Goal: Task Accomplishment & Management: Complete application form

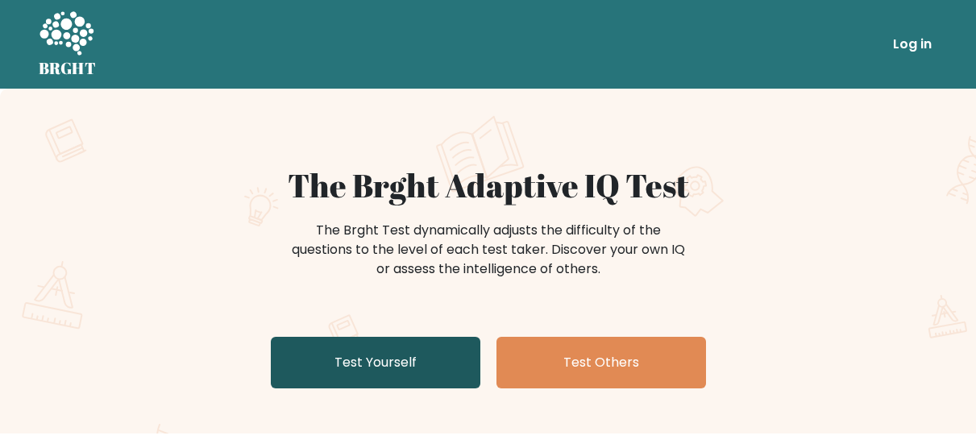
click at [432, 366] on link "Test Yourself" at bounding box center [376, 363] width 210 height 52
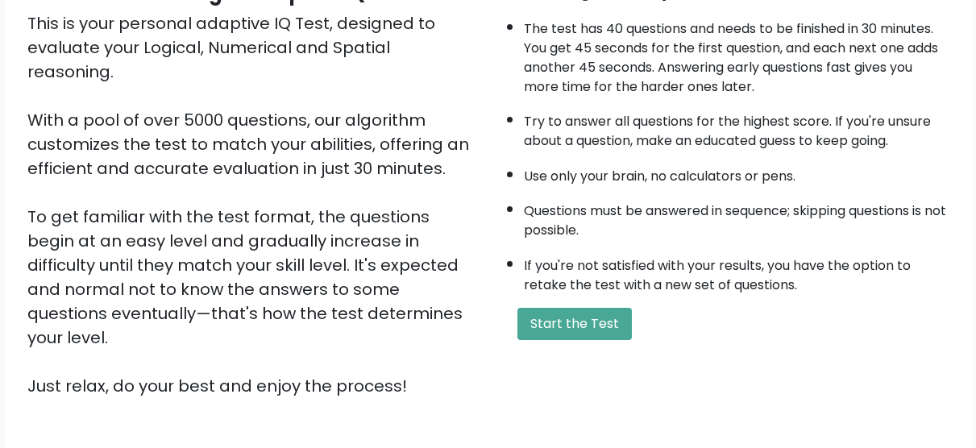
scroll to position [242, 0]
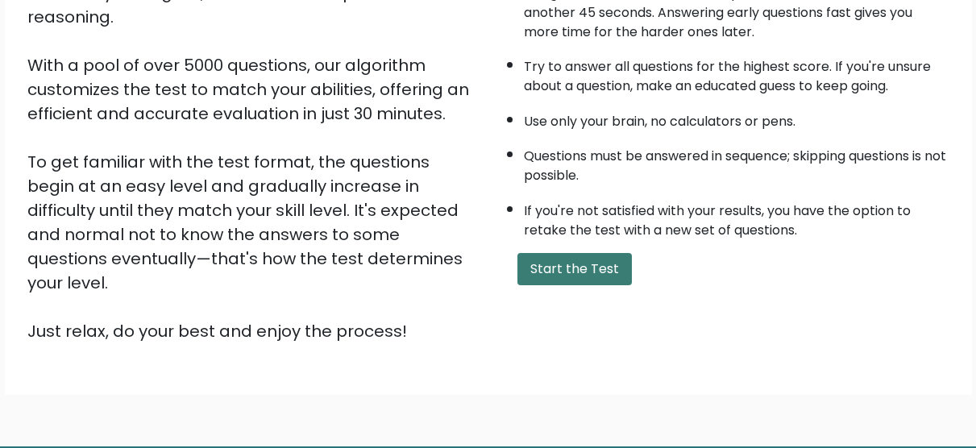
click at [566, 267] on button "Start the Test" at bounding box center [574, 269] width 114 height 32
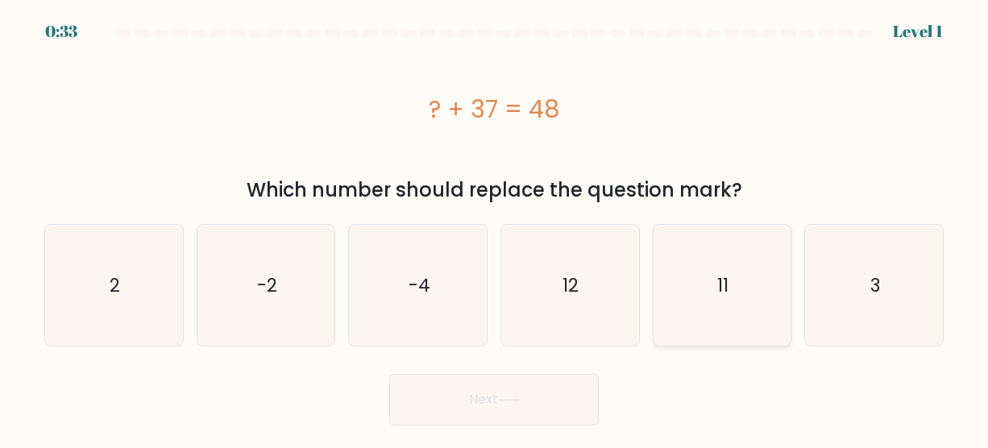
click at [691, 286] on icon "11" at bounding box center [722, 285] width 121 height 121
click at [495, 228] on input "e. 11" at bounding box center [494, 226] width 1 height 4
radio input "true"
click at [504, 405] on button "Next" at bounding box center [494, 400] width 210 height 52
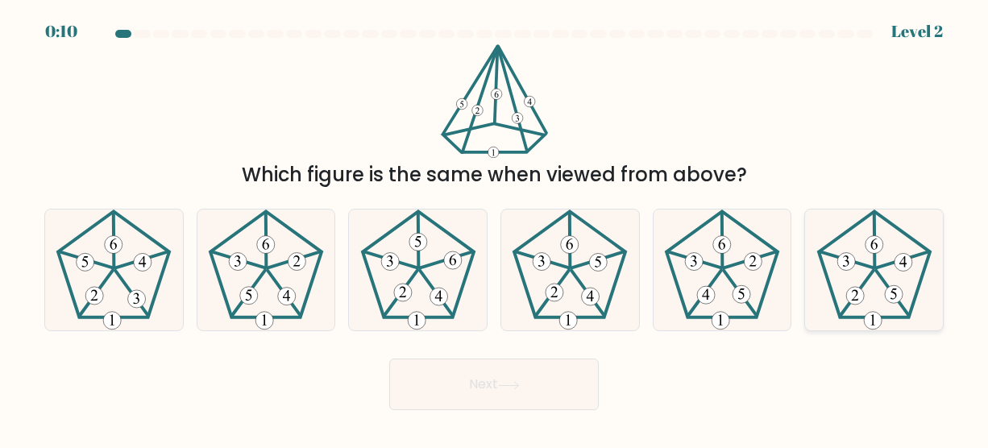
click at [841, 248] on icon at bounding box center [874, 270] width 121 height 121
click at [495, 228] on input "f." at bounding box center [494, 226] width 1 height 4
radio input "true"
click at [477, 405] on button "Next" at bounding box center [494, 385] width 210 height 52
click at [476, 392] on button "Next" at bounding box center [494, 385] width 210 height 52
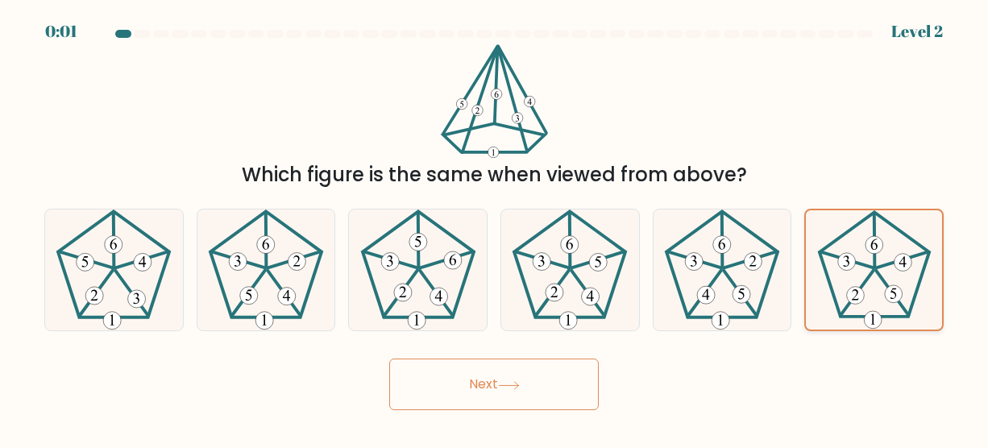
click at [851, 261] on 151 at bounding box center [846, 262] width 18 height 18
click at [495, 228] on input "f." at bounding box center [494, 226] width 1 height 4
click at [507, 392] on button "Next" at bounding box center [494, 385] width 210 height 52
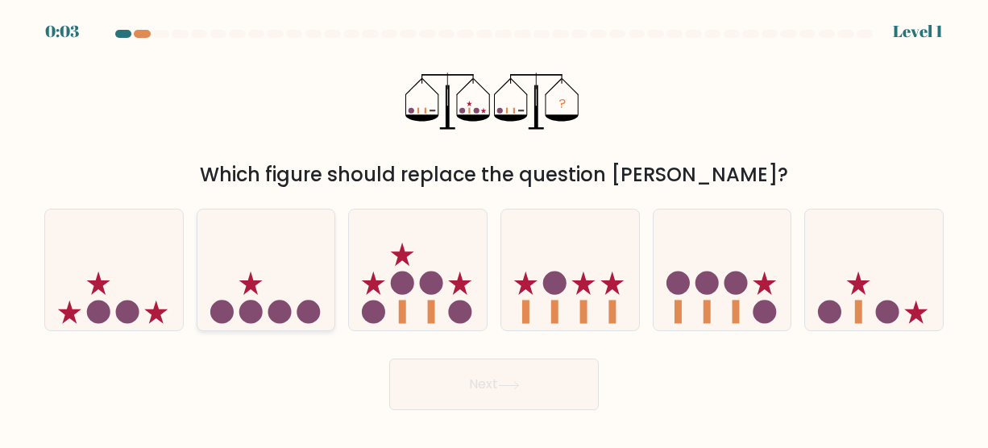
click at [258, 315] on circle at bounding box center [250, 311] width 23 height 23
click at [494, 228] on input "b." at bounding box center [494, 226] width 1 height 4
radio input "true"
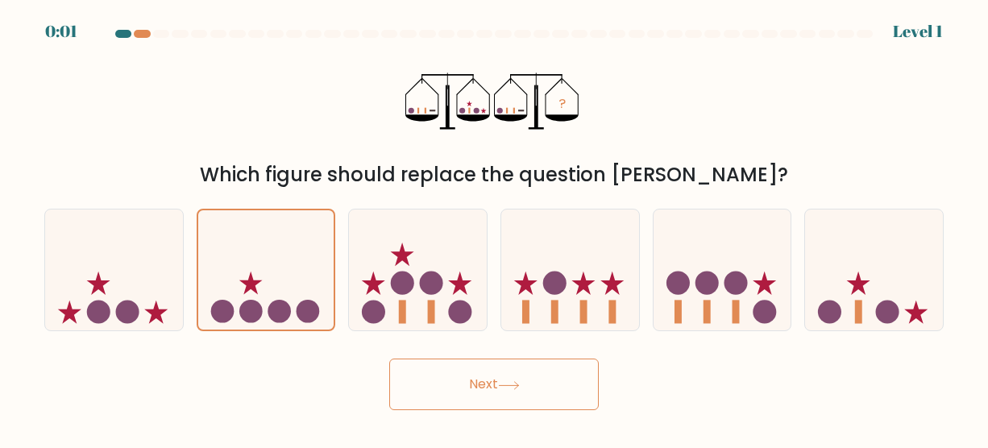
click at [468, 374] on button "Next" at bounding box center [494, 385] width 210 height 52
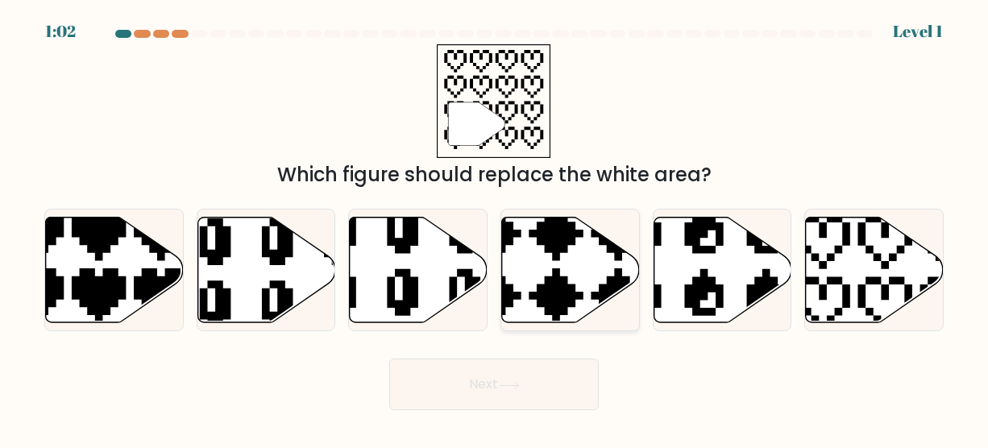
click at [612, 284] on icon at bounding box center [526, 327] width 242 height 242
click at [495, 228] on input "d." at bounding box center [494, 226] width 1 height 4
radio input "true"
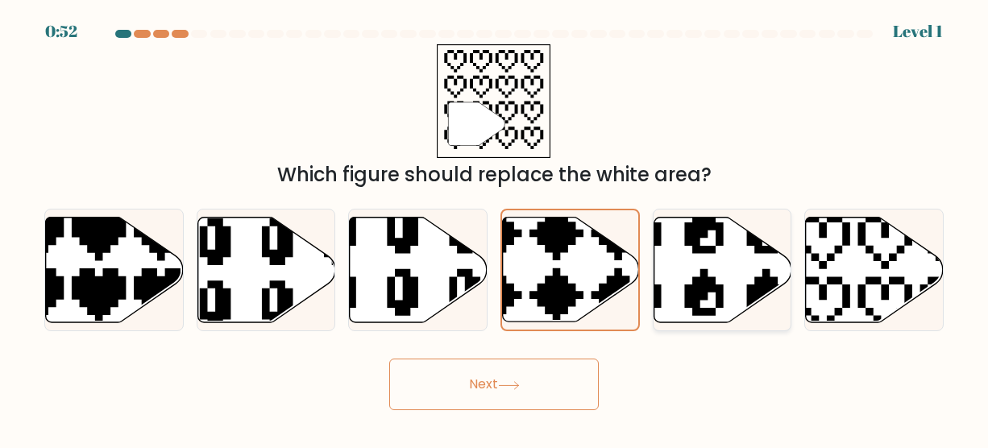
click at [701, 287] on icon at bounding box center [672, 323] width 226 height 234
click at [495, 228] on input "e." at bounding box center [494, 226] width 1 height 4
radio input "true"
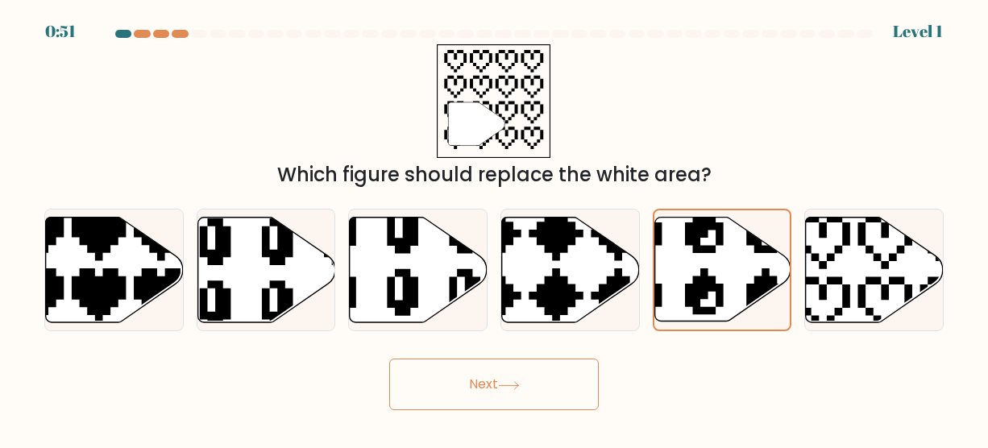
click at [541, 377] on button "Next" at bounding box center [494, 385] width 210 height 52
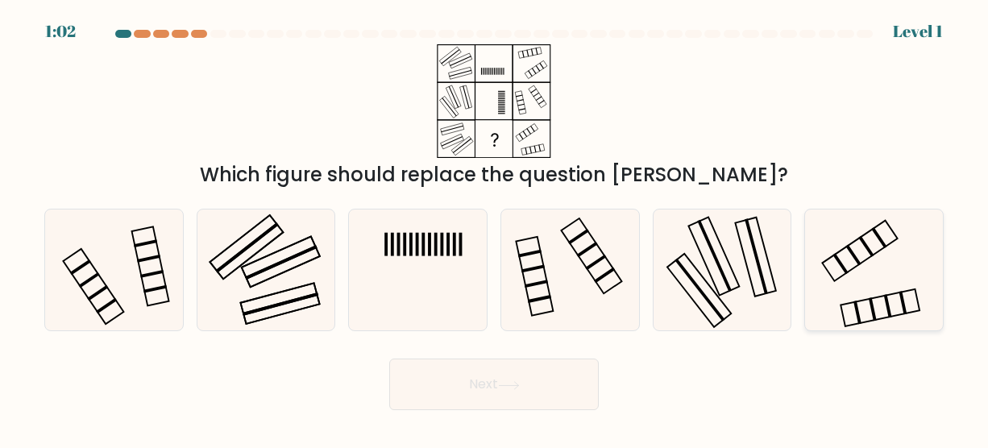
click at [846, 255] on icon at bounding box center [874, 270] width 121 height 121
click at [495, 228] on input "f." at bounding box center [494, 226] width 1 height 4
radio input "true"
click at [517, 399] on button "Next" at bounding box center [494, 385] width 210 height 52
click at [517, 401] on button "Next" at bounding box center [494, 385] width 210 height 52
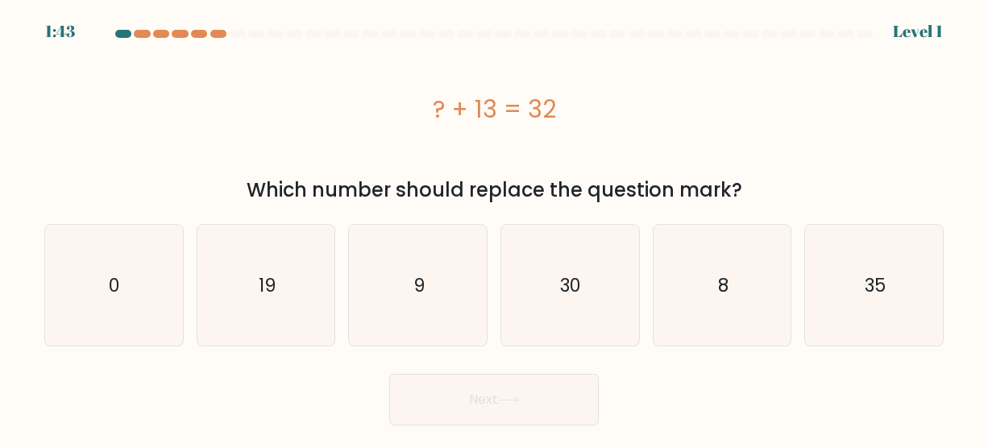
click at [506, 386] on button "Next" at bounding box center [494, 400] width 210 height 52
click at [520, 355] on form "a. 0" at bounding box center [494, 228] width 988 height 396
click at [309, 324] on icon "19" at bounding box center [266, 285] width 121 height 121
click at [494, 228] on input "b. 19" at bounding box center [494, 226] width 1 height 4
radio input "true"
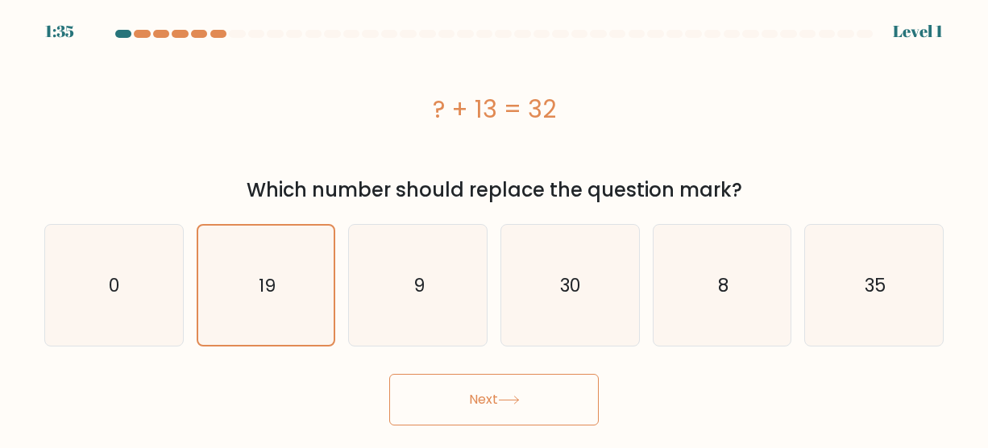
click at [489, 382] on button "Next" at bounding box center [494, 400] width 210 height 52
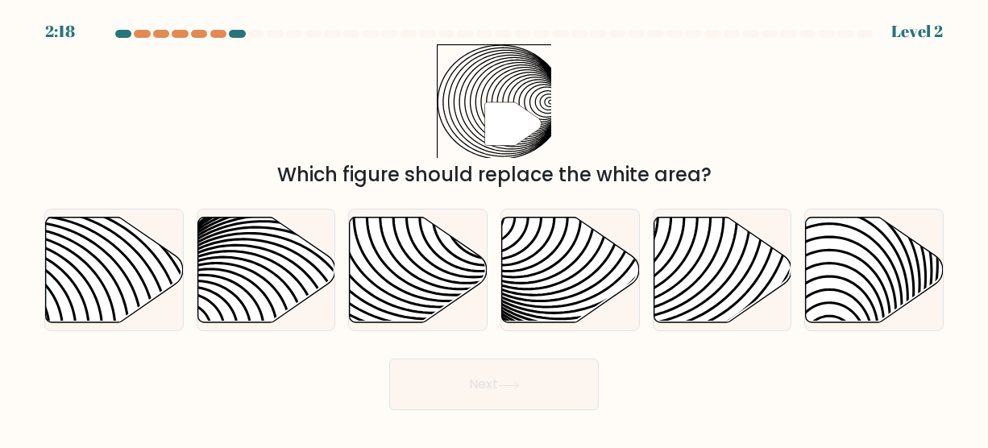
click at [480, 392] on button "Next" at bounding box center [494, 385] width 210 height 52
drag, startPoint x: 480, startPoint y: 392, endPoint x: 690, endPoint y: 334, distance: 218.0
click at [687, 341] on form "a." at bounding box center [494, 220] width 988 height 380
click at [534, 245] on icon at bounding box center [571, 270] width 138 height 106
click at [495, 228] on input "d." at bounding box center [494, 226] width 1 height 4
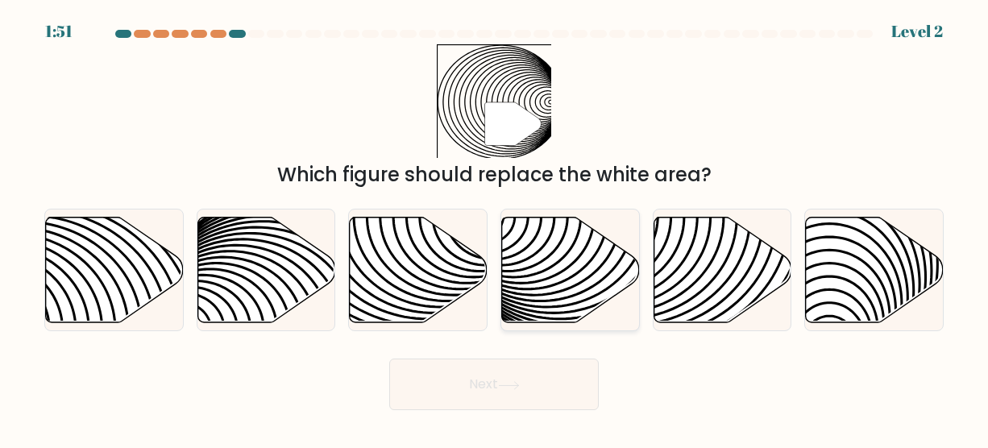
radio input "true"
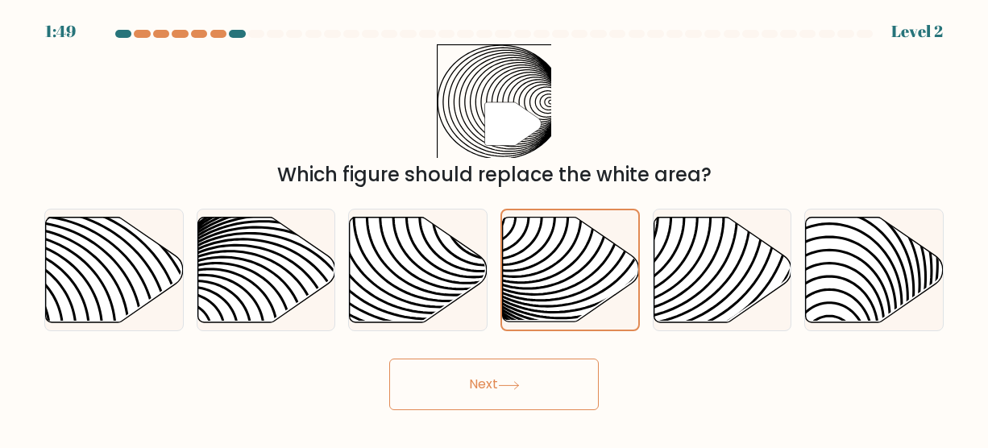
click at [491, 388] on button "Next" at bounding box center [494, 385] width 210 height 52
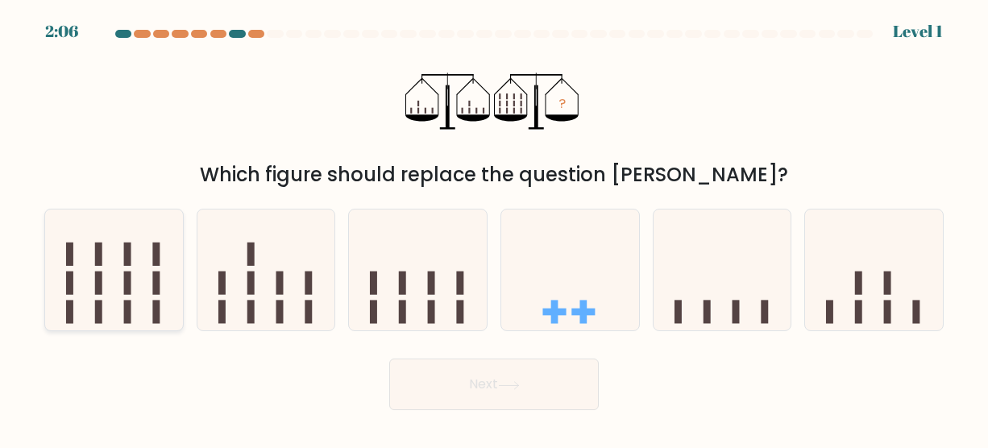
click at [67, 226] on icon at bounding box center [114, 271] width 138 height 114
click at [494, 226] on input "a." at bounding box center [494, 226] width 1 height 4
radio input "true"
click at [699, 293] on icon at bounding box center [723, 271] width 138 height 114
click at [495, 228] on input "e." at bounding box center [494, 226] width 1 height 4
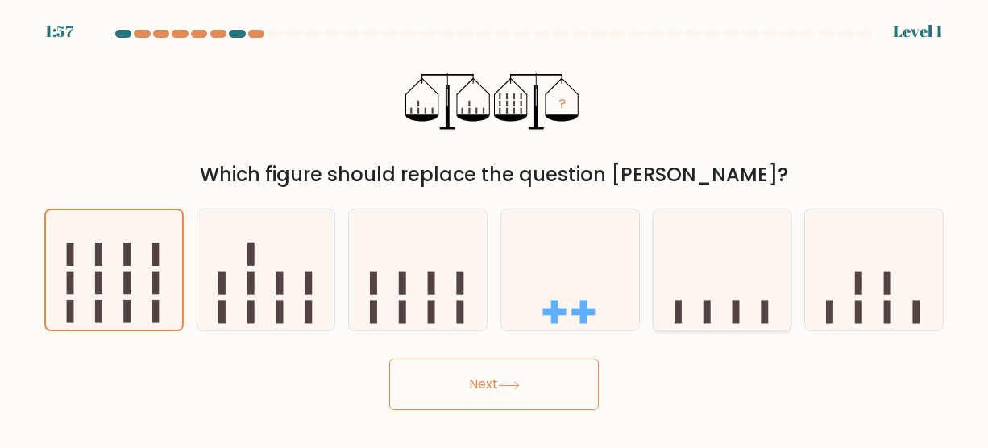
radio input "true"
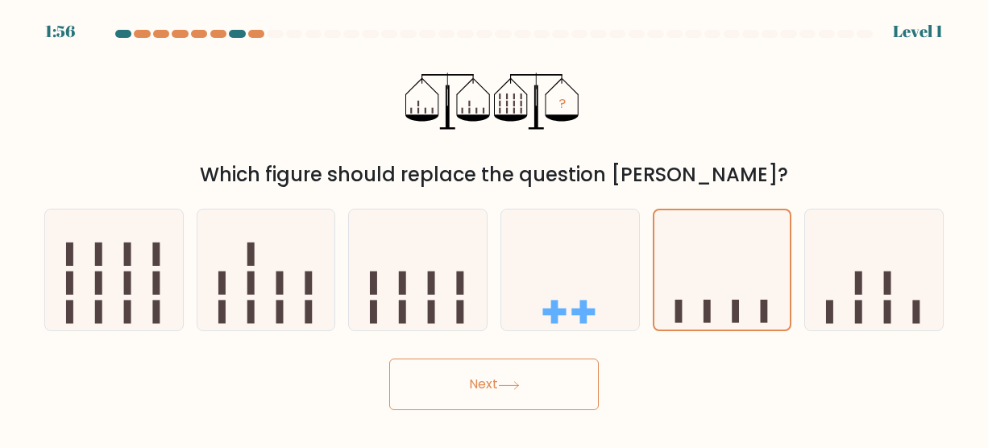
click at [542, 372] on button "Next" at bounding box center [494, 385] width 210 height 52
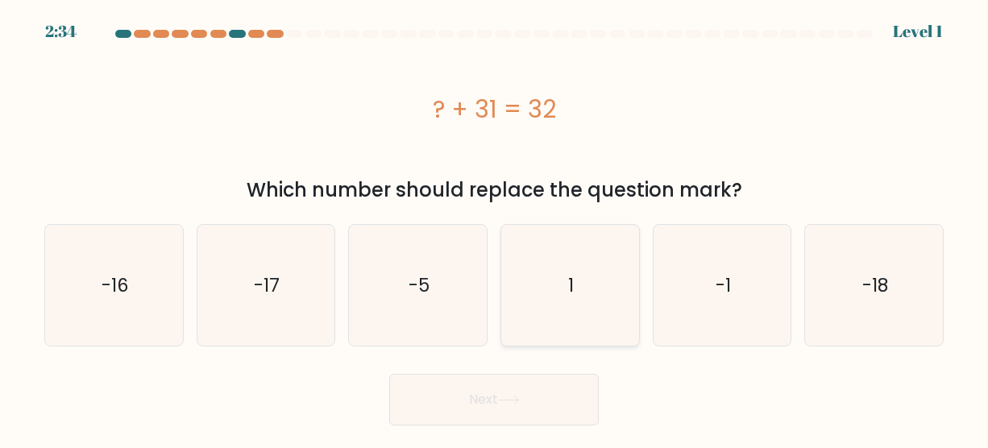
click at [533, 283] on icon "1" at bounding box center [569, 285] width 121 height 121
click at [495, 228] on input "d. 1" at bounding box center [494, 226] width 1 height 4
radio input "true"
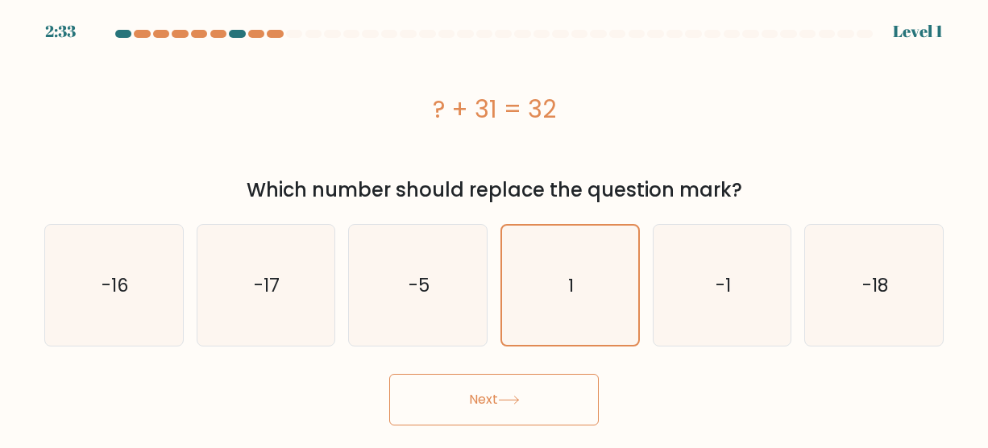
click at [515, 381] on button "Next" at bounding box center [494, 400] width 210 height 52
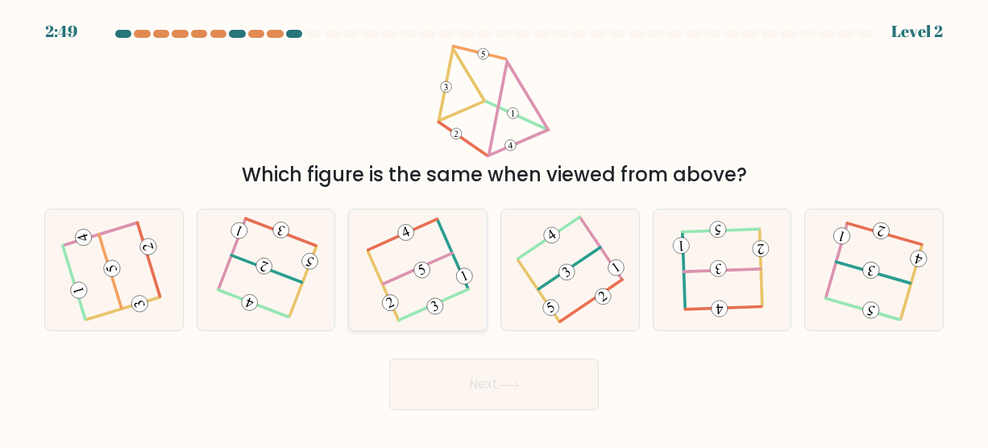
click at [409, 267] on icon at bounding box center [418, 270] width 95 height 97
click at [494, 228] on input "c." at bounding box center [494, 226] width 1 height 4
radio input "true"
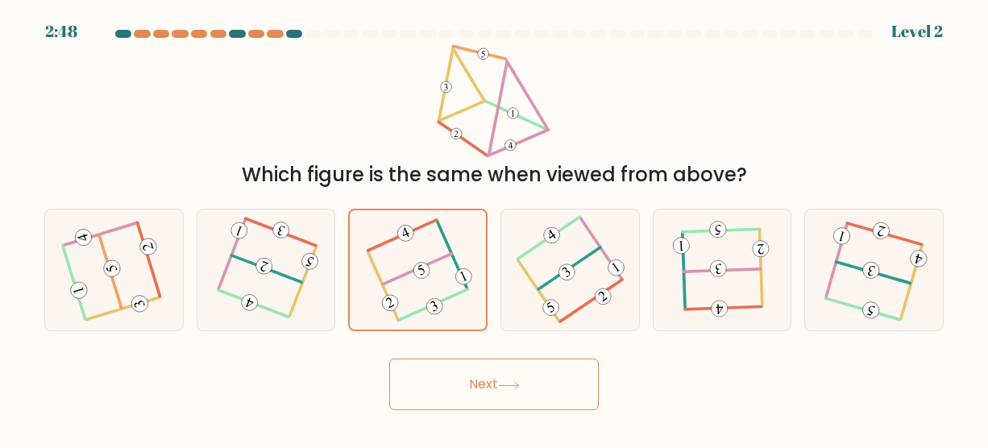
click at [451, 384] on button "Next" at bounding box center [494, 385] width 210 height 52
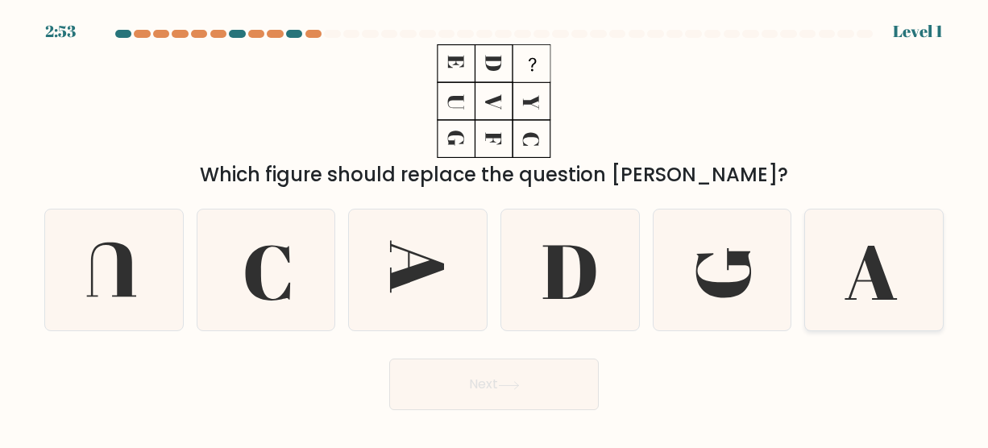
click at [848, 272] on icon at bounding box center [874, 270] width 121 height 121
click at [495, 228] on input "f." at bounding box center [494, 226] width 1 height 4
radio input "true"
drag, startPoint x: 459, startPoint y: 378, endPoint x: 451, endPoint y: 376, distance: 9.0
click at [451, 376] on button "Next" at bounding box center [494, 385] width 210 height 52
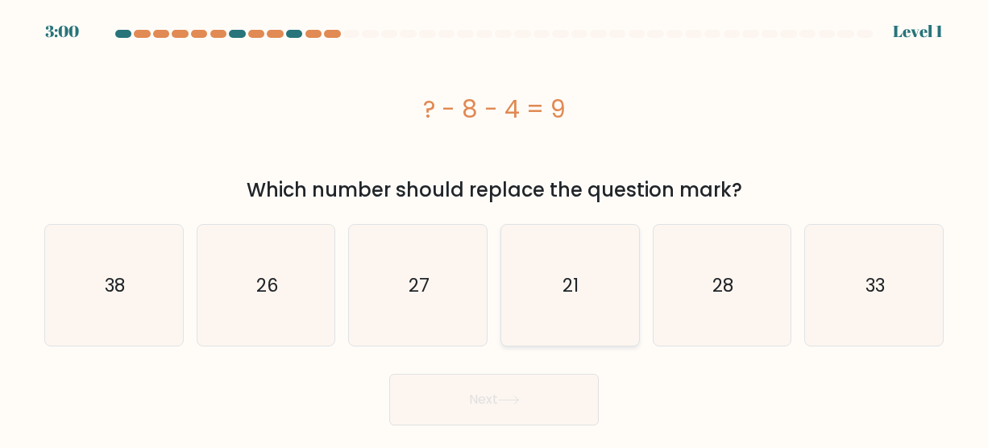
click at [550, 285] on icon "21" at bounding box center [569, 285] width 121 height 121
click at [495, 228] on input "d. 21" at bounding box center [494, 226] width 1 height 4
radio input "true"
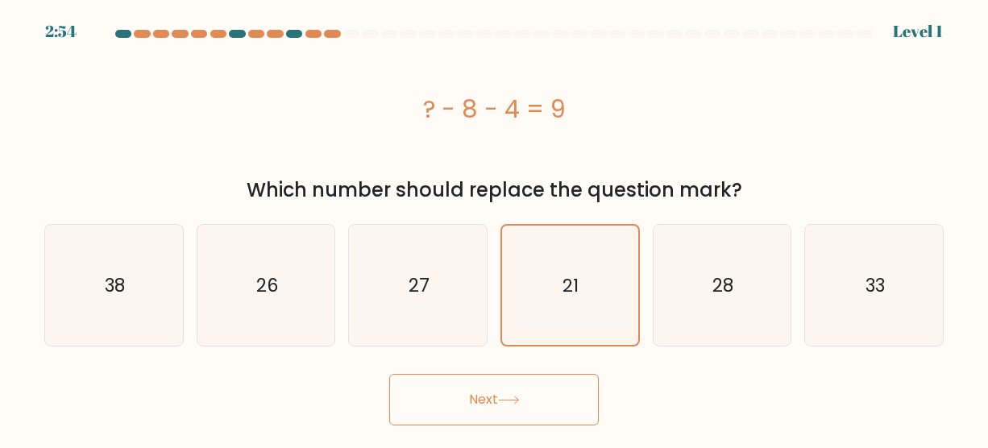
click at [486, 380] on button "Next" at bounding box center [494, 400] width 210 height 52
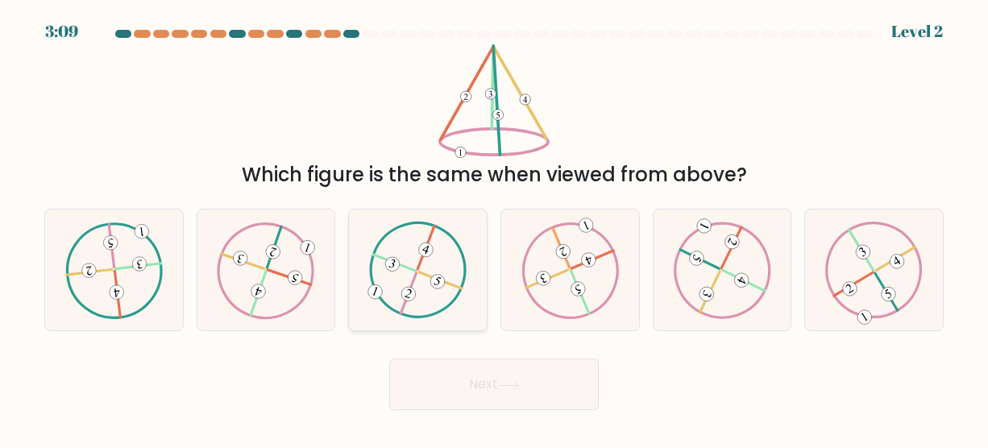
click at [406, 258] on icon at bounding box center [418, 270] width 98 height 97
click at [494, 228] on input "c." at bounding box center [494, 226] width 1 height 4
radio input "true"
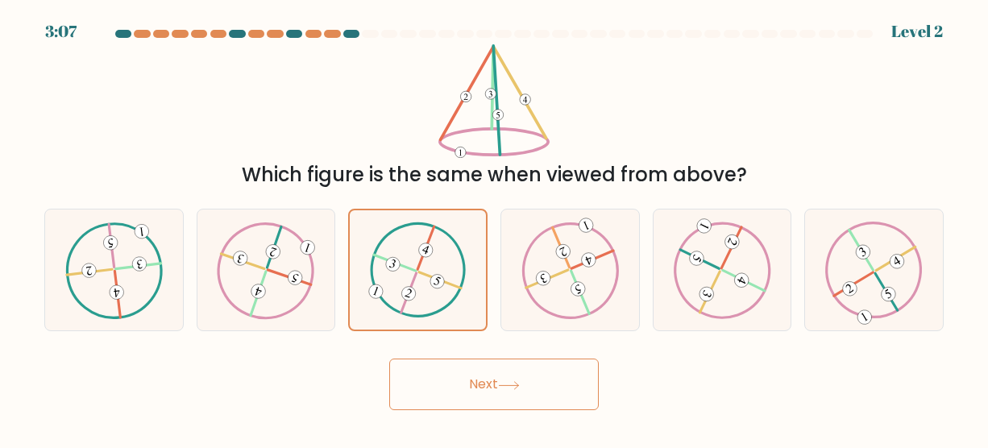
click at [490, 390] on button "Next" at bounding box center [494, 385] width 210 height 52
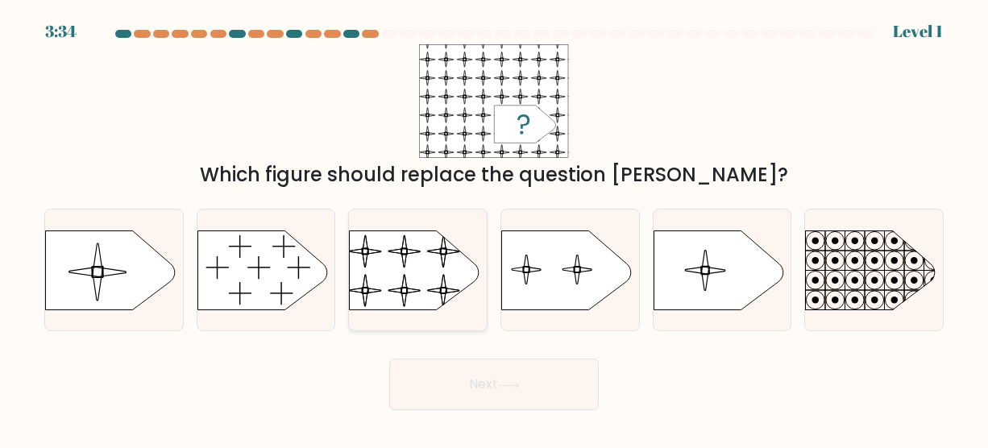
click at [412, 267] on rect at bounding box center [348, 221] width 315 height 239
click at [494, 228] on input "c." at bounding box center [494, 226] width 1 height 4
radio input "true"
click at [237, 292] on icon at bounding box center [262, 269] width 130 height 79
click at [494, 228] on input "b." at bounding box center [494, 226] width 1 height 4
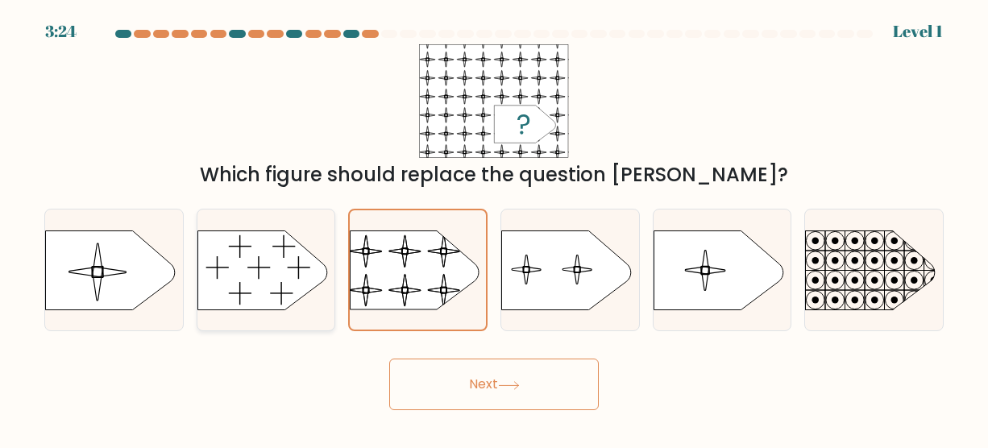
radio input "true"
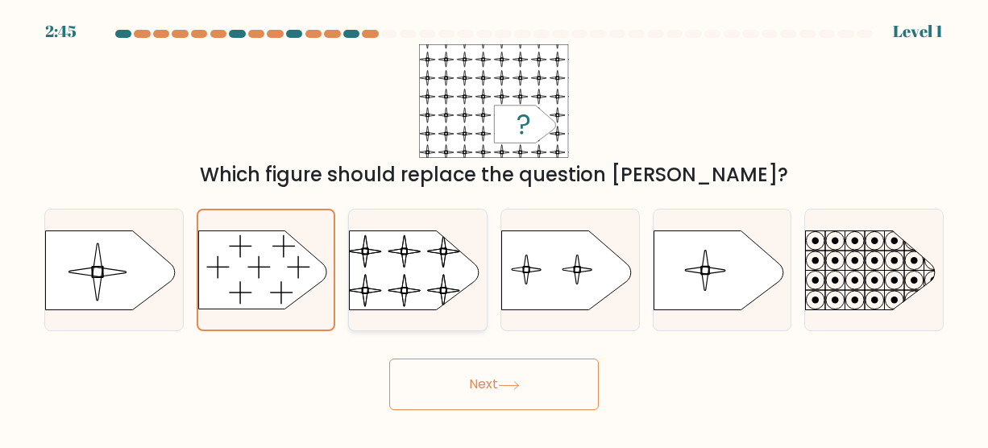
click at [415, 282] on rect at bounding box center [348, 221] width 315 height 239
click at [494, 228] on input "c." at bounding box center [494, 226] width 1 height 4
radio input "true"
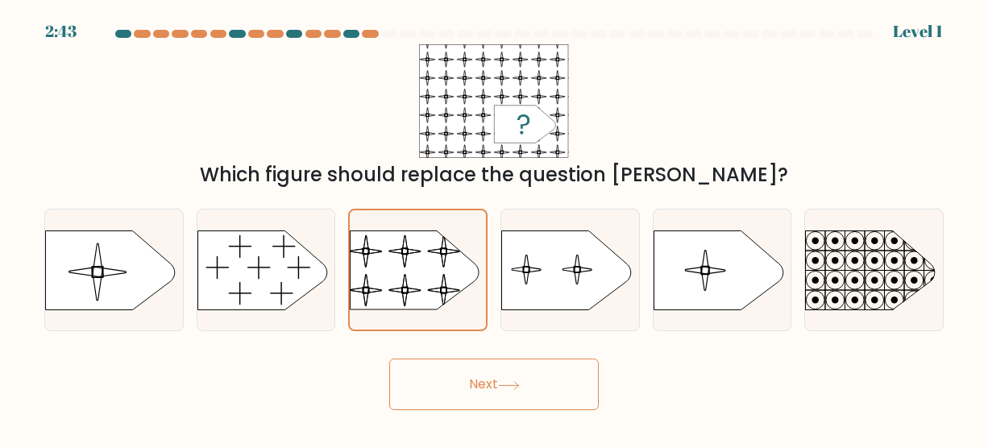
click at [466, 379] on button "Next" at bounding box center [494, 385] width 210 height 52
drag, startPoint x: 463, startPoint y: 379, endPoint x: 452, endPoint y: 367, distance: 16.0
click at [452, 367] on button "Next" at bounding box center [494, 385] width 210 height 52
click at [477, 390] on button "Next" at bounding box center [494, 385] width 210 height 52
click at [417, 284] on rect at bounding box center [348, 222] width 311 height 237
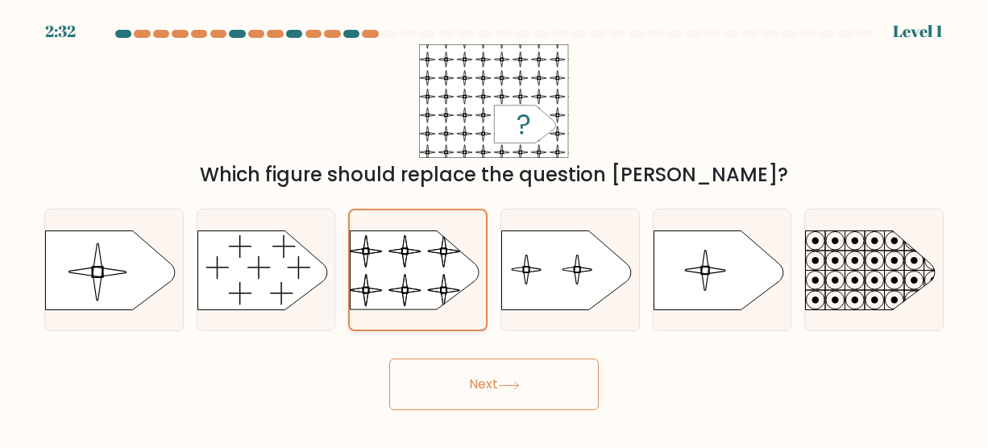
click at [494, 228] on input "c." at bounding box center [494, 226] width 1 height 4
click at [463, 375] on button "Next" at bounding box center [494, 385] width 210 height 52
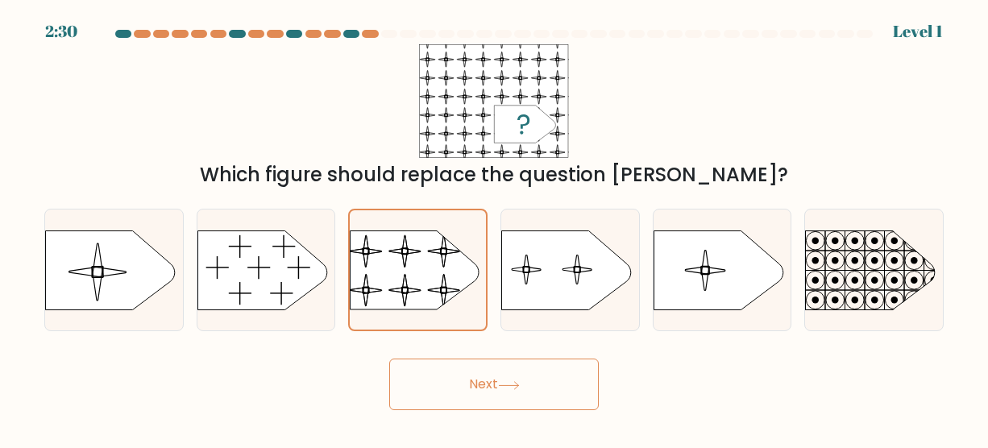
click at [529, 391] on button "Next" at bounding box center [494, 385] width 210 height 52
click at [529, 389] on button "Next" at bounding box center [494, 385] width 210 height 52
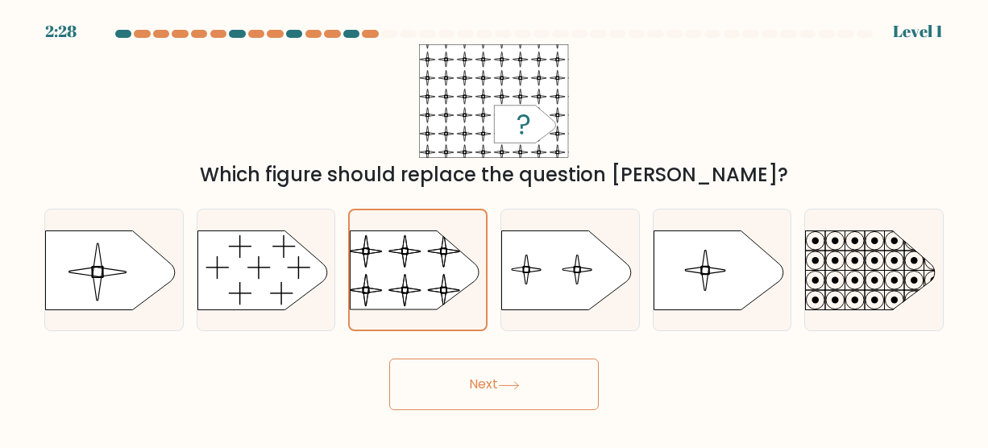
click at [529, 389] on button "Next" at bounding box center [494, 385] width 210 height 52
click at [542, 390] on button "Next" at bounding box center [494, 385] width 210 height 52
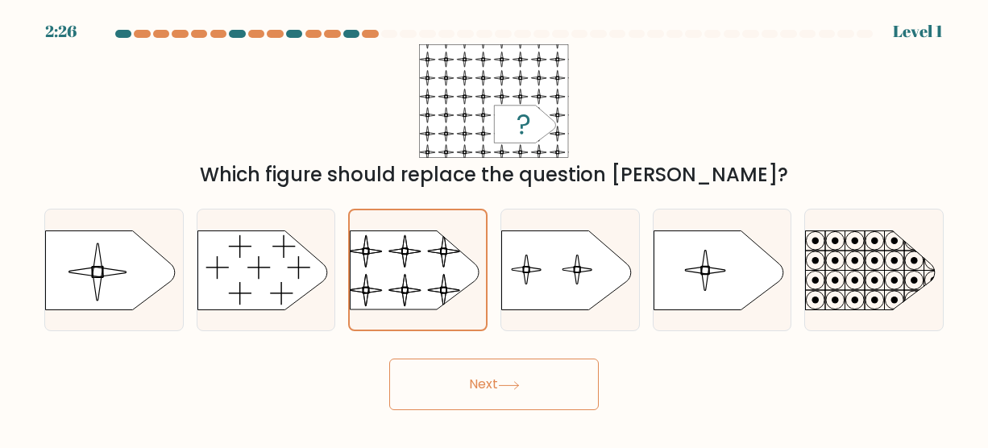
click at [542, 389] on button "Next" at bounding box center [494, 385] width 210 height 52
click at [541, 389] on button "Next" at bounding box center [494, 385] width 210 height 52
click at [462, 396] on button "Next" at bounding box center [494, 385] width 210 height 52
click at [459, 396] on button "Next" at bounding box center [494, 385] width 210 height 52
click at [289, 290] on icon at bounding box center [262, 269] width 130 height 79
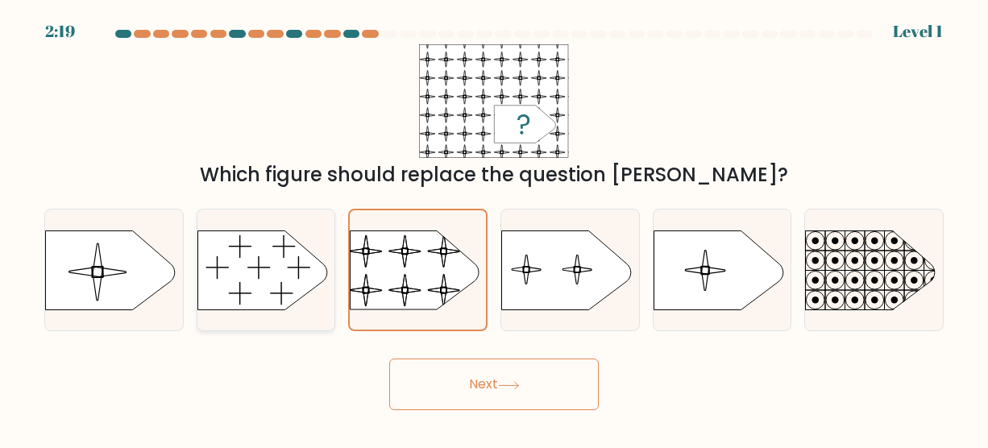
click at [494, 228] on input "b." at bounding box center [494, 226] width 1 height 4
radio input "true"
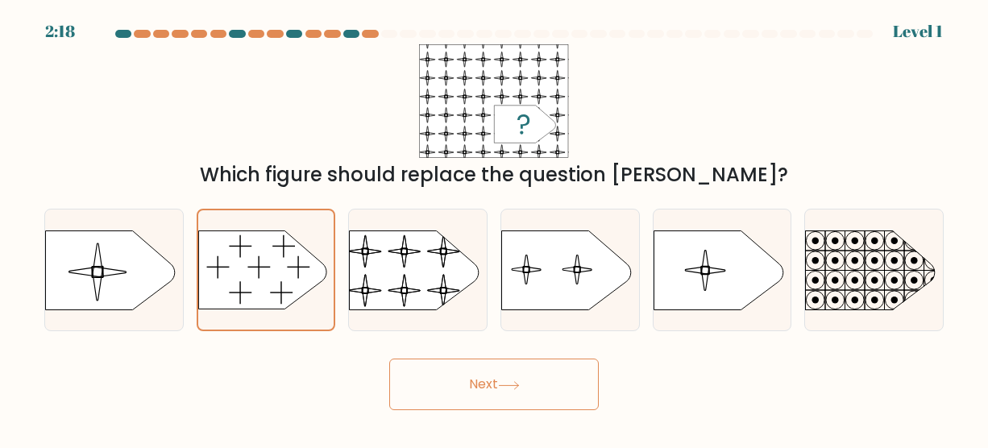
click at [422, 388] on button "Next" at bounding box center [494, 385] width 210 height 52
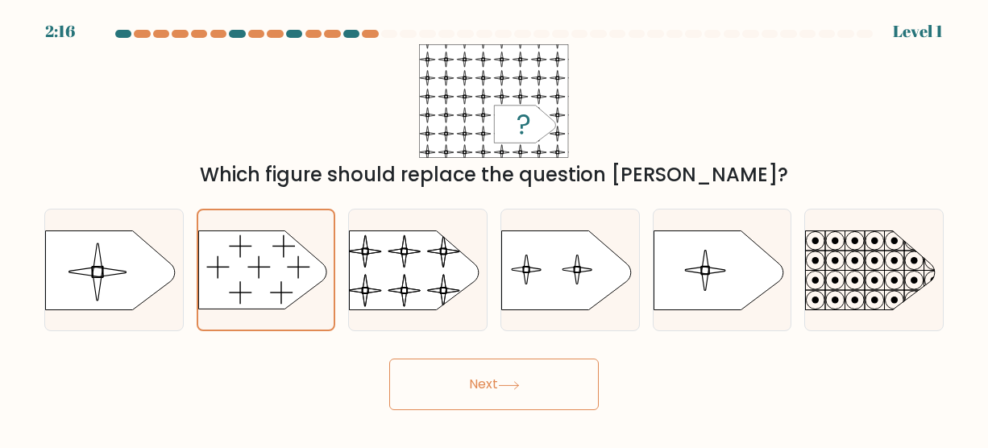
click at [484, 394] on button "Next" at bounding box center [494, 385] width 210 height 52
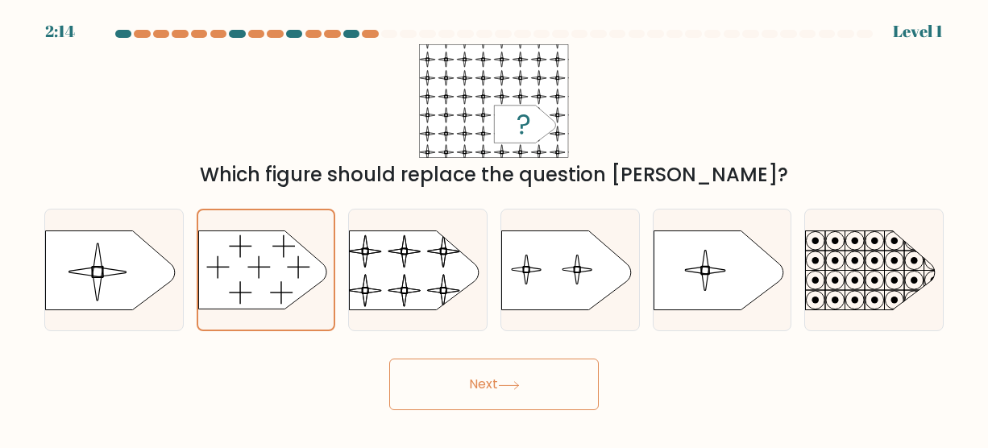
drag, startPoint x: 492, startPoint y: 392, endPoint x: 500, endPoint y: 385, distance: 10.3
click at [493, 391] on button "Next" at bounding box center [494, 385] width 210 height 52
click at [501, 385] on button "Next" at bounding box center [494, 385] width 210 height 52
click at [421, 279] on rect at bounding box center [348, 221] width 315 height 239
click at [494, 228] on input "c." at bounding box center [494, 226] width 1 height 4
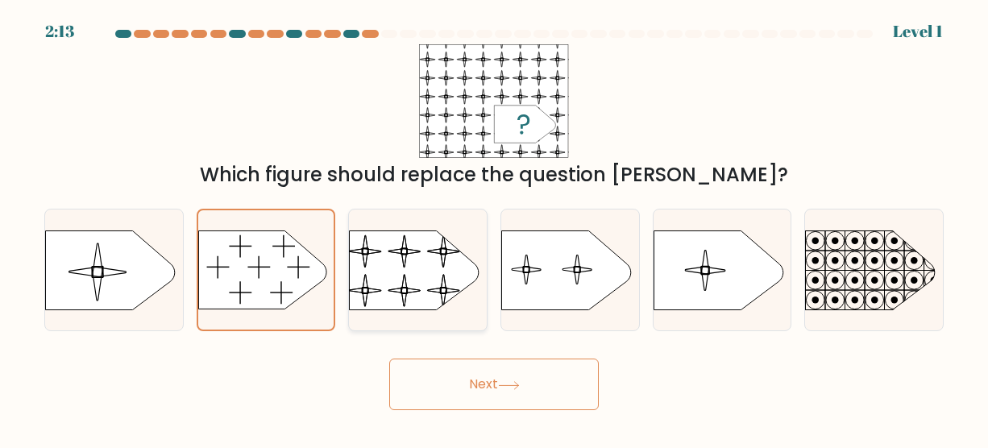
radio input "true"
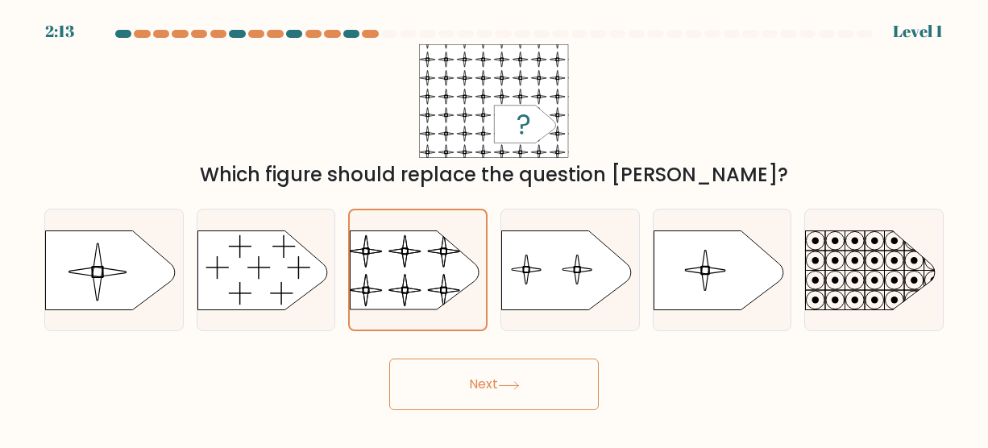
click at [493, 363] on button "Next" at bounding box center [494, 385] width 210 height 52
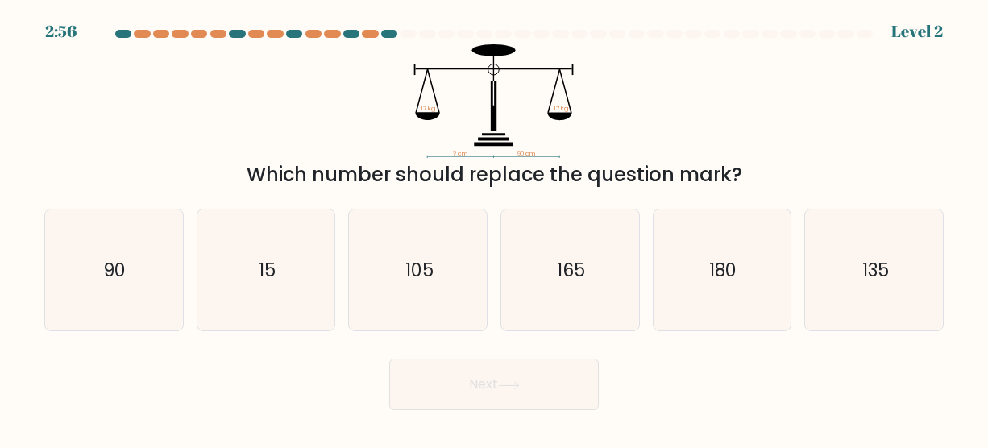
click at [493, 363] on button "Next" at bounding box center [494, 385] width 210 height 52
click at [484, 339] on form at bounding box center [494, 220] width 988 height 380
click at [143, 252] on icon "90" at bounding box center [113, 270] width 121 height 121
click at [494, 228] on input "a. 90" at bounding box center [494, 226] width 1 height 4
radio input "true"
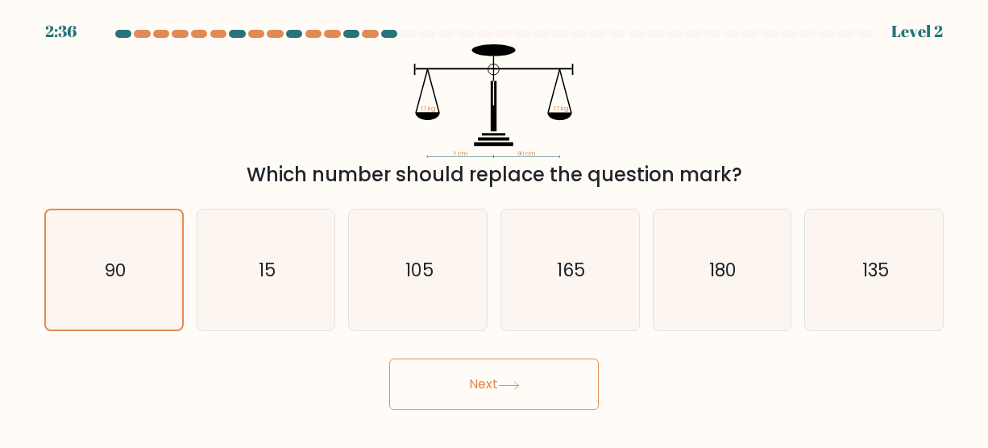
click at [489, 386] on button "Next" at bounding box center [494, 385] width 210 height 52
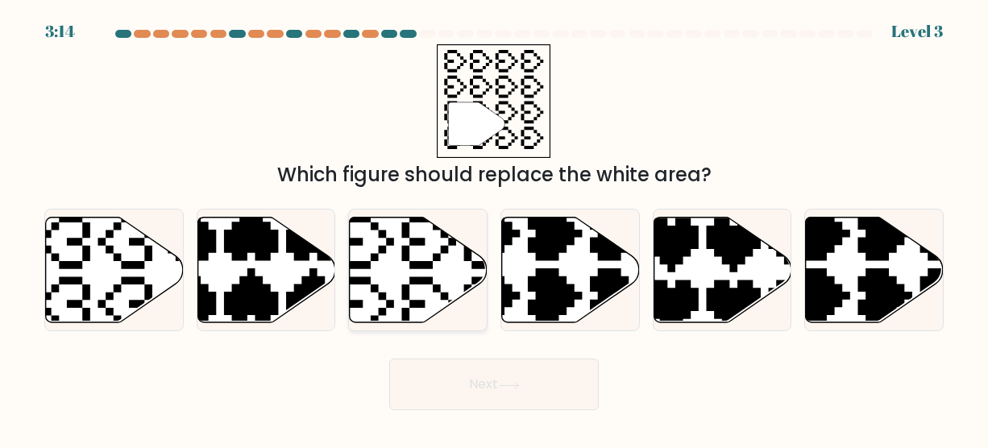
click at [430, 260] on icon at bounding box center [419, 270] width 138 height 106
click at [494, 228] on input "c." at bounding box center [494, 226] width 1 height 4
radio input "true"
click at [469, 371] on button "Next" at bounding box center [494, 385] width 210 height 52
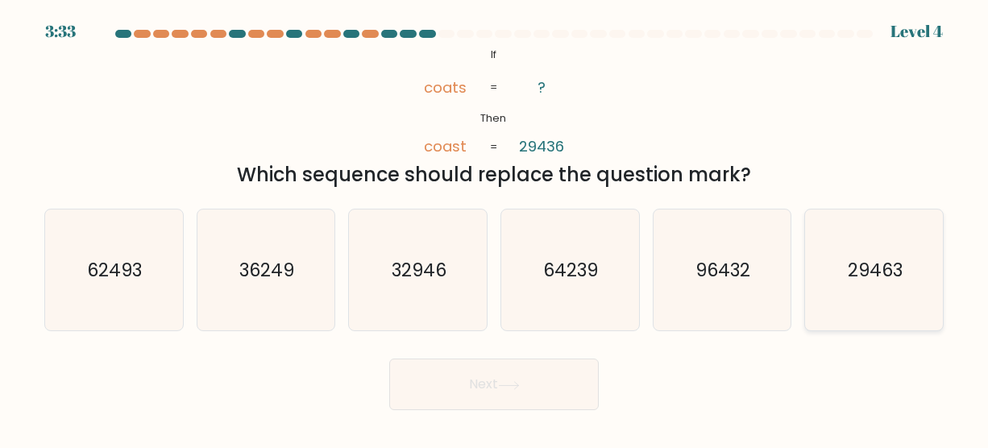
click at [846, 269] on icon "29463" at bounding box center [874, 270] width 121 height 121
click at [495, 228] on input "f. 29463" at bounding box center [494, 226] width 1 height 4
radio input "true"
click at [448, 392] on button "Next" at bounding box center [494, 385] width 210 height 52
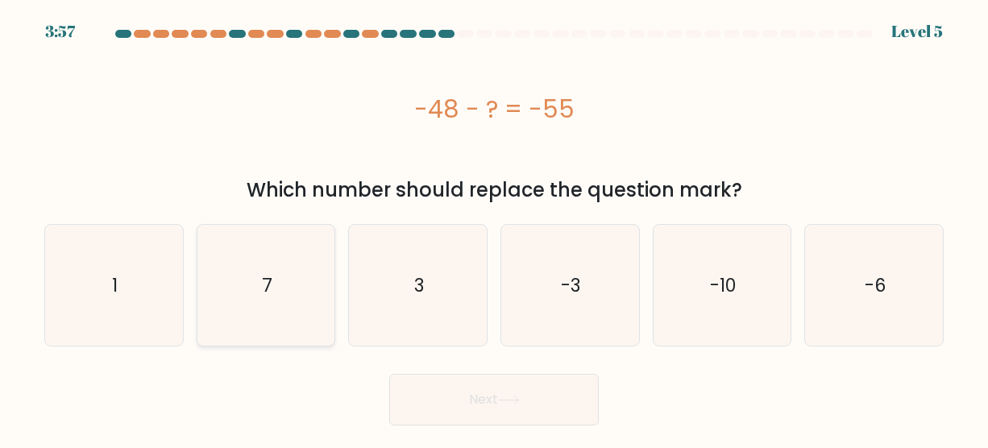
click at [295, 308] on icon "7" at bounding box center [266, 285] width 121 height 121
click at [494, 228] on input "b. 7" at bounding box center [494, 226] width 1 height 4
radio input "true"
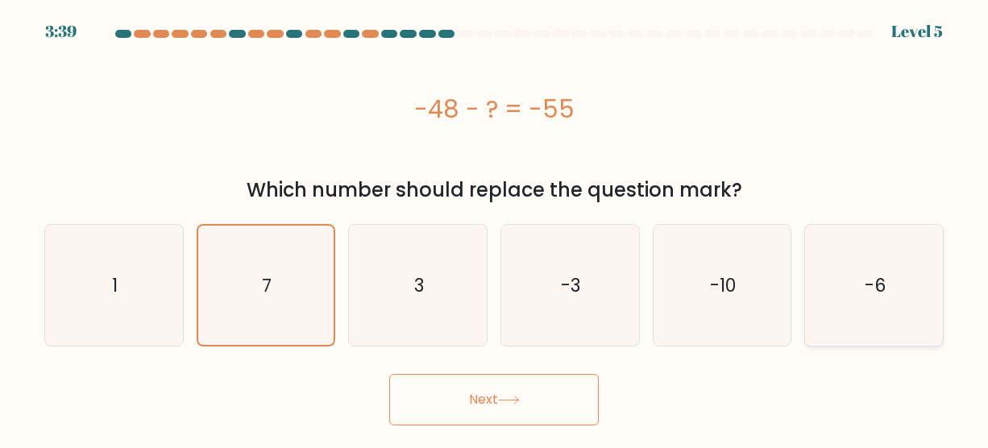
click at [847, 282] on icon "-6" at bounding box center [874, 285] width 121 height 121
click at [495, 228] on input "f. -6" at bounding box center [494, 226] width 1 height 4
radio input "true"
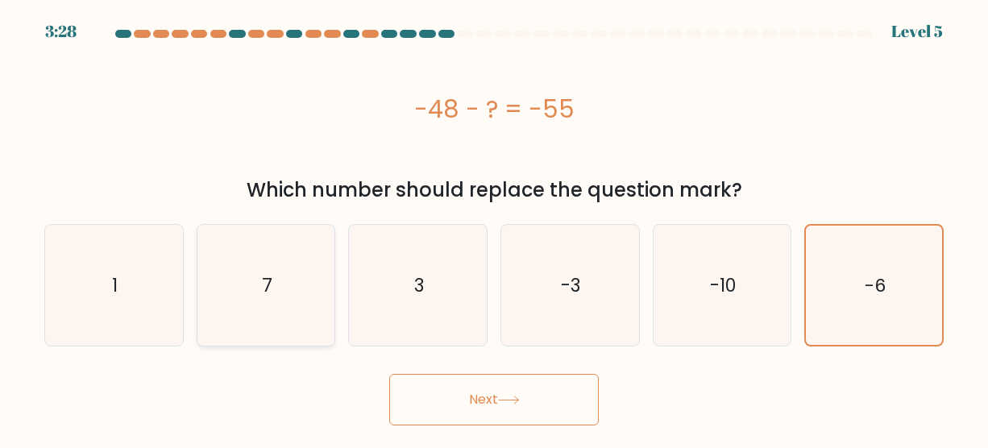
click at [239, 319] on icon "7" at bounding box center [266, 285] width 121 height 121
click at [494, 228] on input "b. 7" at bounding box center [494, 226] width 1 height 4
radio input "true"
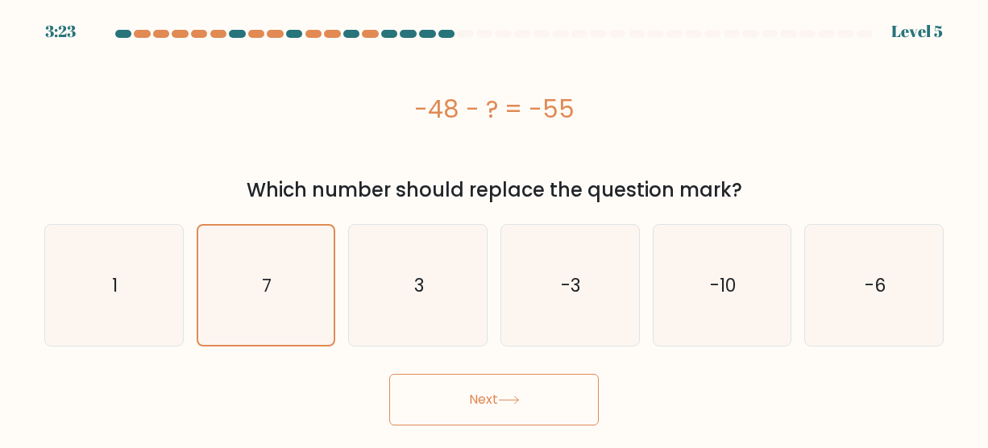
click at [473, 386] on button "Next" at bounding box center [494, 400] width 210 height 52
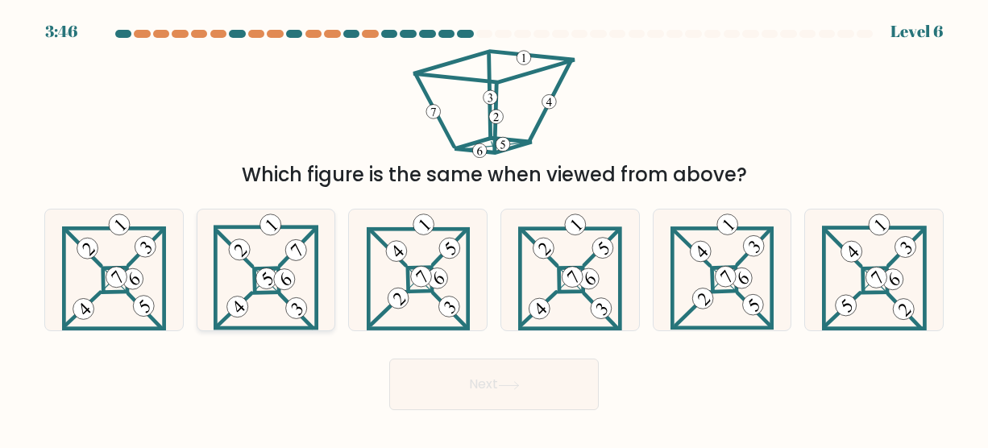
click at [278, 293] on 697 at bounding box center [266, 280] width 25 height 25
click at [494, 228] on input "b." at bounding box center [494, 226] width 1 height 4
radio input "true"
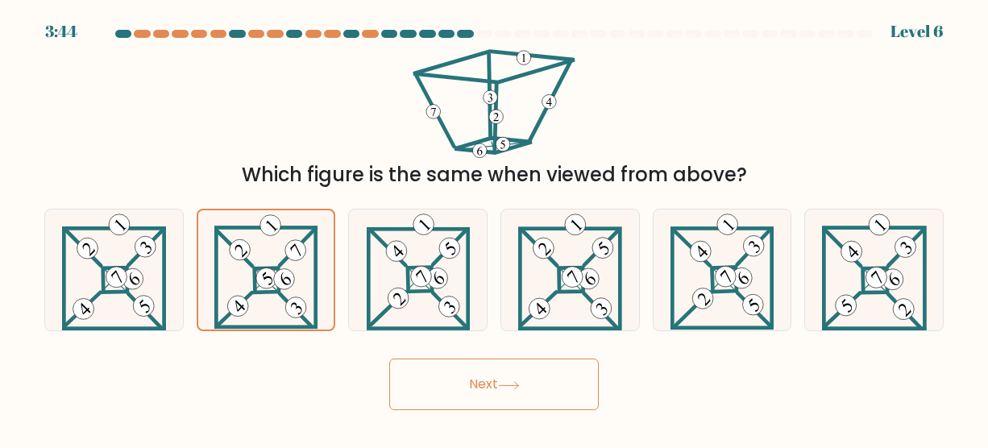
click at [443, 389] on button "Next" at bounding box center [494, 385] width 210 height 52
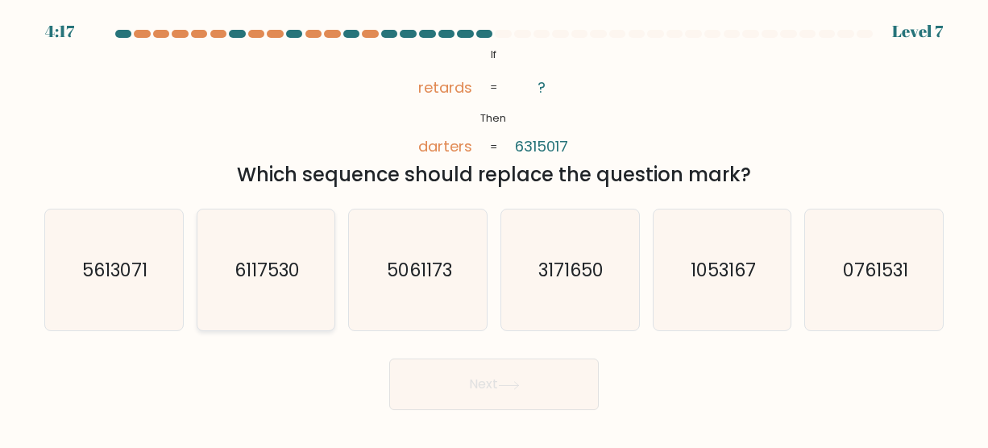
click at [266, 323] on icon "6117530" at bounding box center [266, 270] width 121 height 121
click at [494, 228] on input "b. 6117530" at bounding box center [494, 226] width 1 height 4
radio input "true"
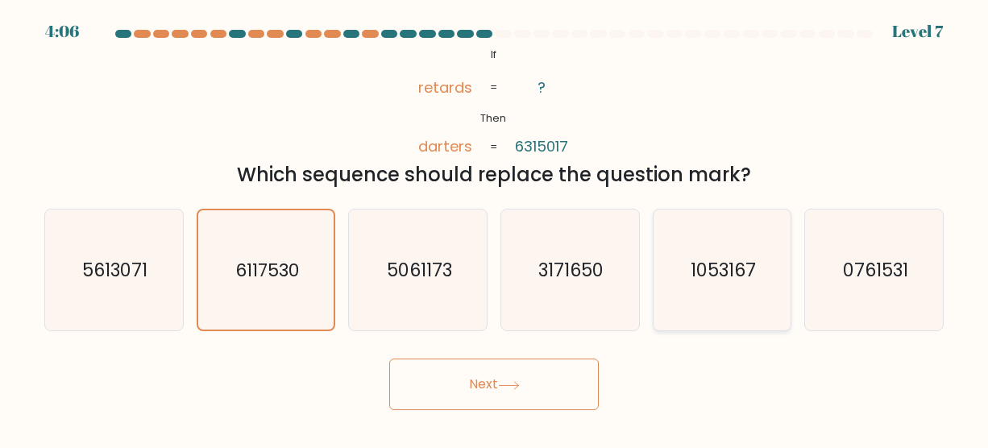
click at [721, 275] on text "1053167" at bounding box center [723, 270] width 65 height 26
click at [495, 228] on input "e. 1053167" at bounding box center [494, 226] width 1 height 4
radio input "true"
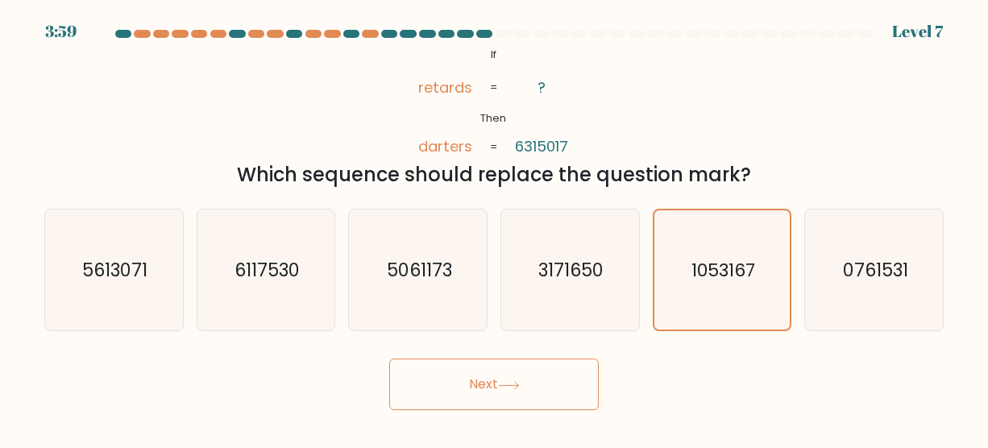
click at [504, 385] on icon at bounding box center [508, 384] width 19 height 7
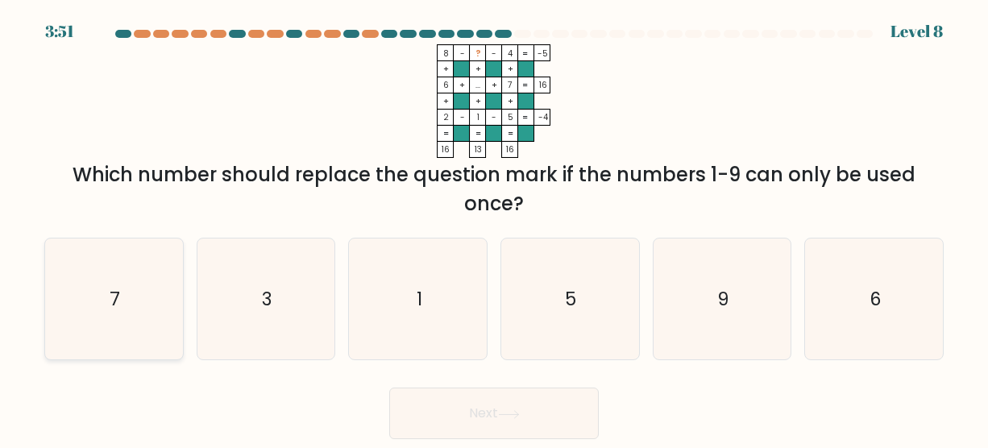
click at [122, 337] on icon "7" at bounding box center [113, 299] width 121 height 121
click at [494, 228] on input "a. 7" at bounding box center [494, 226] width 1 height 4
radio input "true"
click at [505, 421] on button "Next" at bounding box center [494, 414] width 210 height 52
click at [489, 421] on button "Next" at bounding box center [494, 414] width 210 height 52
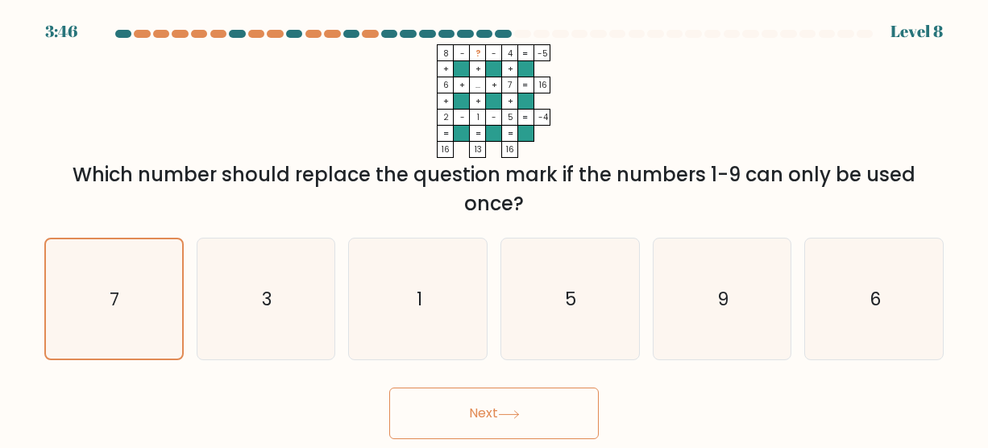
click at [489, 422] on button "Next" at bounding box center [494, 414] width 210 height 52
click at [489, 423] on button "Next" at bounding box center [494, 414] width 210 height 52
click at [522, 419] on button "Next" at bounding box center [494, 414] width 210 height 52
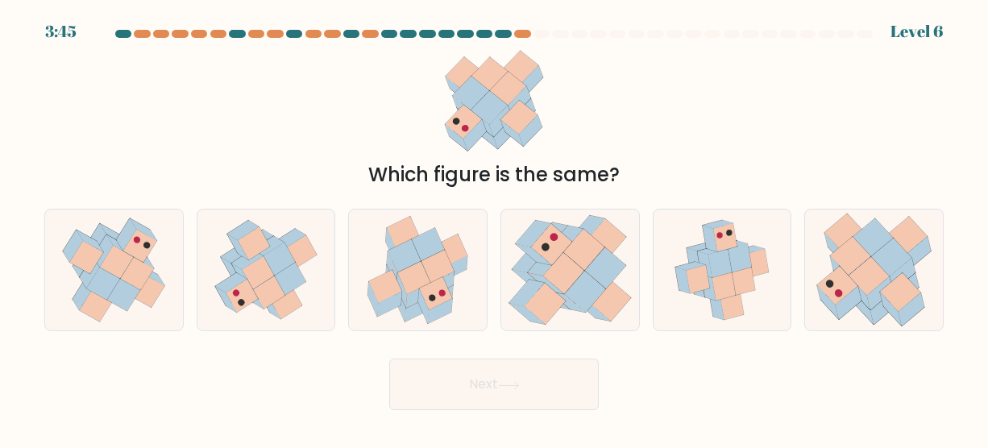
click at [522, 416] on body "3:45 Level 6" at bounding box center [494, 224] width 988 height 448
click at [891, 251] on icon at bounding box center [891, 258] width 40 height 39
click at [495, 228] on input "f." at bounding box center [494, 226] width 1 height 4
radio input "true"
click at [442, 276] on icon at bounding box center [437, 267] width 33 height 33
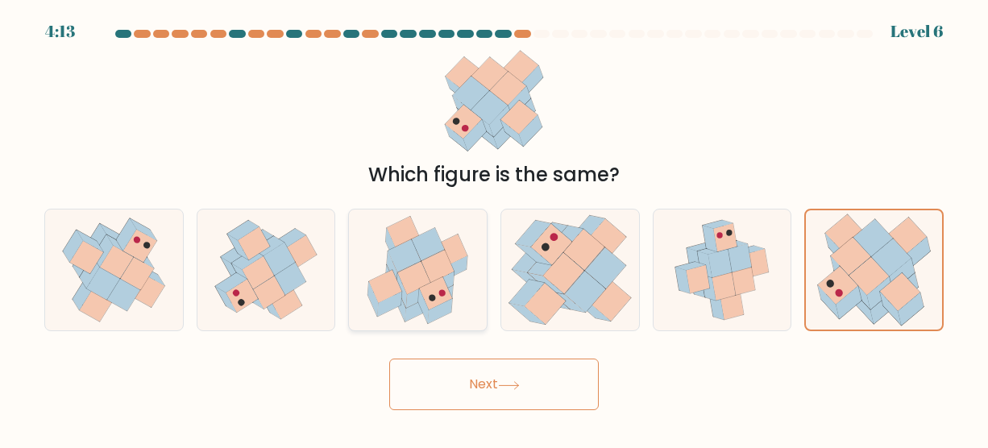
click at [494, 228] on input "c." at bounding box center [494, 226] width 1 height 4
radio input "true"
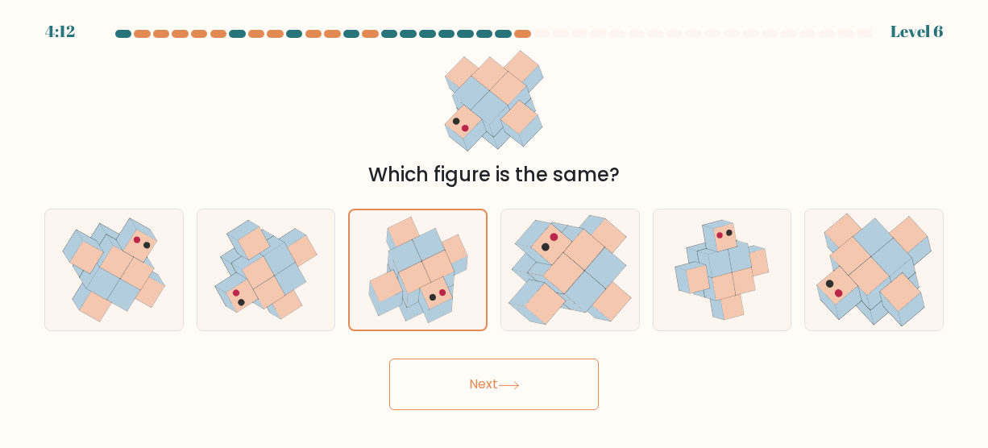
click at [513, 380] on button "Next" at bounding box center [494, 385] width 210 height 52
click at [489, 392] on button "Next" at bounding box center [494, 385] width 210 height 52
click at [525, 395] on button "Next" at bounding box center [494, 385] width 210 height 52
click at [565, 386] on button "Next" at bounding box center [494, 385] width 210 height 52
click at [538, 376] on button "Next" at bounding box center [494, 385] width 210 height 52
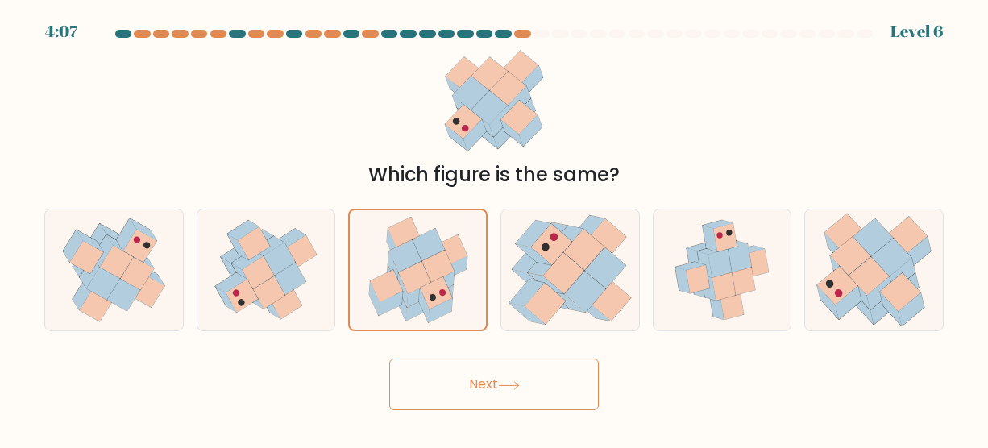
click at [538, 376] on button "Next" at bounding box center [494, 385] width 210 height 52
drag, startPoint x: 574, startPoint y: 380, endPoint x: 509, endPoint y: 368, distance: 65.6
click at [566, 380] on button "Next" at bounding box center [494, 385] width 210 height 52
drag, startPoint x: 503, startPoint y: 378, endPoint x: 516, endPoint y: 389, distance: 17.1
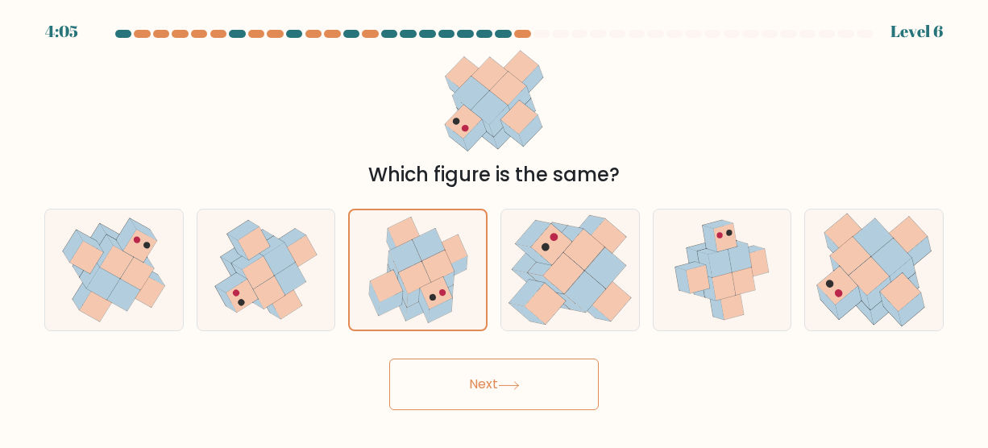
click at [509, 382] on button "Next" at bounding box center [494, 385] width 210 height 52
click at [511, 384] on icon at bounding box center [509, 385] width 22 height 9
click at [463, 388] on button "Next" at bounding box center [494, 385] width 210 height 52
click at [558, 402] on button "Next" at bounding box center [494, 385] width 210 height 52
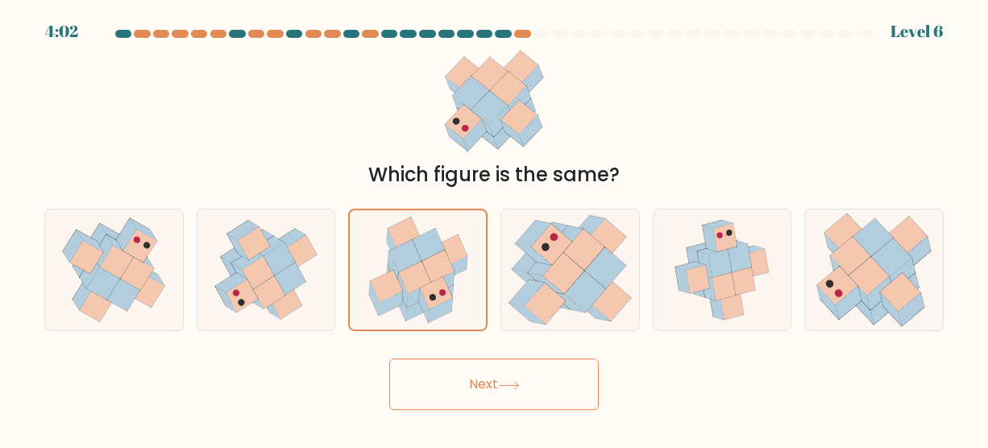
click at [557, 403] on button "Next" at bounding box center [494, 385] width 210 height 52
drag, startPoint x: 557, startPoint y: 402, endPoint x: 583, endPoint y: 370, distance: 41.8
click at [566, 388] on button "Next" at bounding box center [494, 385] width 210 height 52
click at [583, 370] on button "Next" at bounding box center [494, 385] width 210 height 52
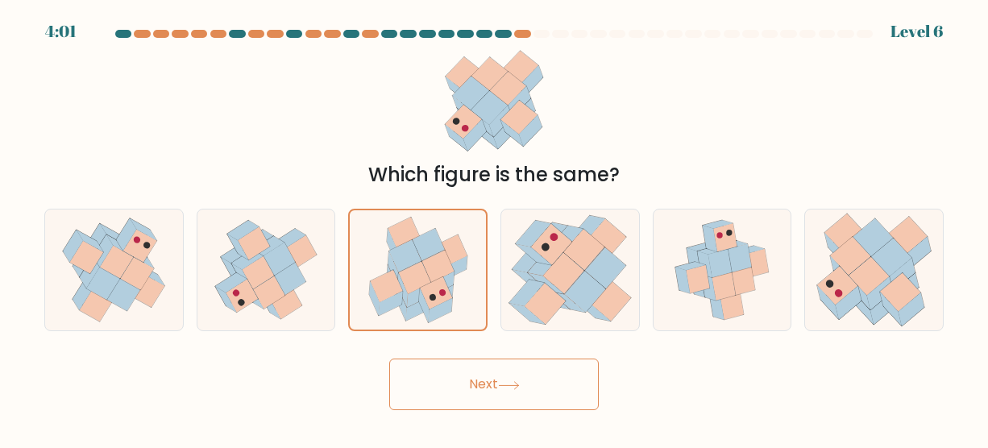
click at [583, 370] on button "Next" at bounding box center [494, 385] width 210 height 52
click at [487, 370] on button "Next" at bounding box center [494, 385] width 210 height 52
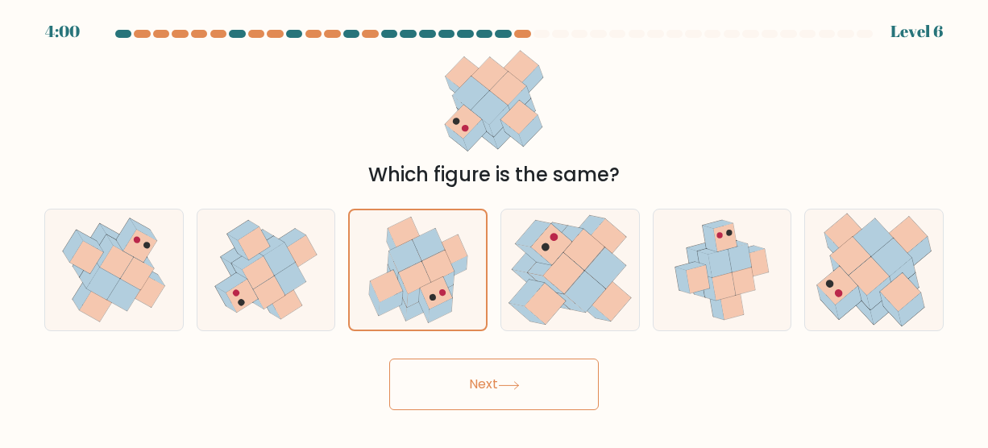
click at [487, 370] on button "Next" at bounding box center [494, 385] width 210 height 52
click at [439, 260] on icon at bounding box center [437, 267] width 32 height 32
click at [494, 228] on input "c." at bounding box center [494, 226] width 1 height 4
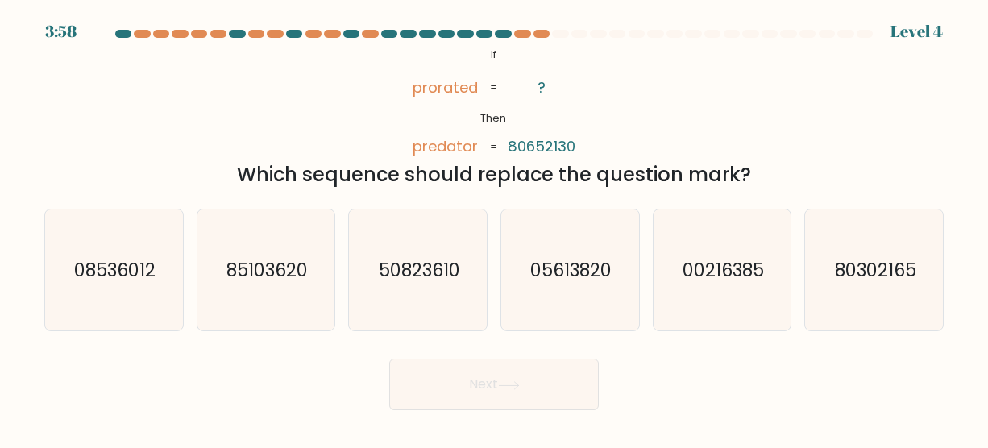
click at [504, 380] on button "Next" at bounding box center [494, 385] width 210 height 52
click at [544, 204] on div "a. 08536012 b. 85103620 c. 50823610" at bounding box center [494, 263] width 912 height 135
click at [846, 289] on icon "80302165" at bounding box center [874, 270] width 121 height 121
click at [495, 228] on input "f. 80302165" at bounding box center [494, 226] width 1 height 4
radio input "true"
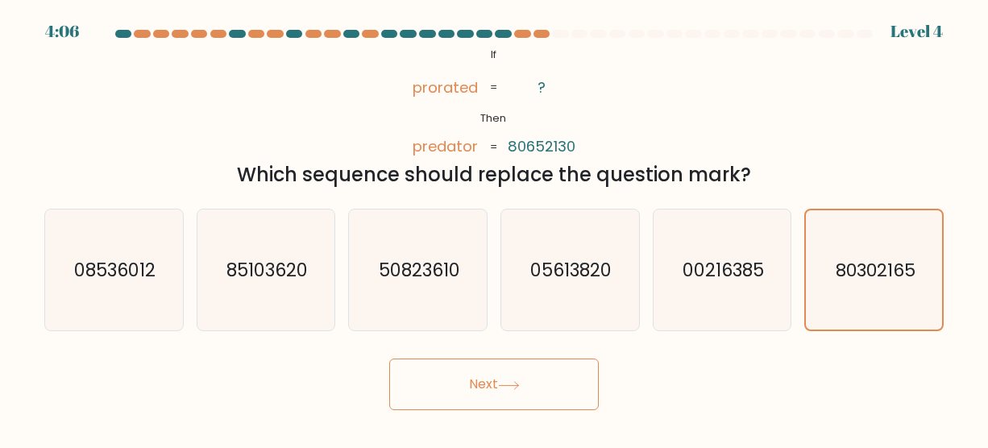
click at [540, 365] on button "Next" at bounding box center [494, 385] width 210 height 52
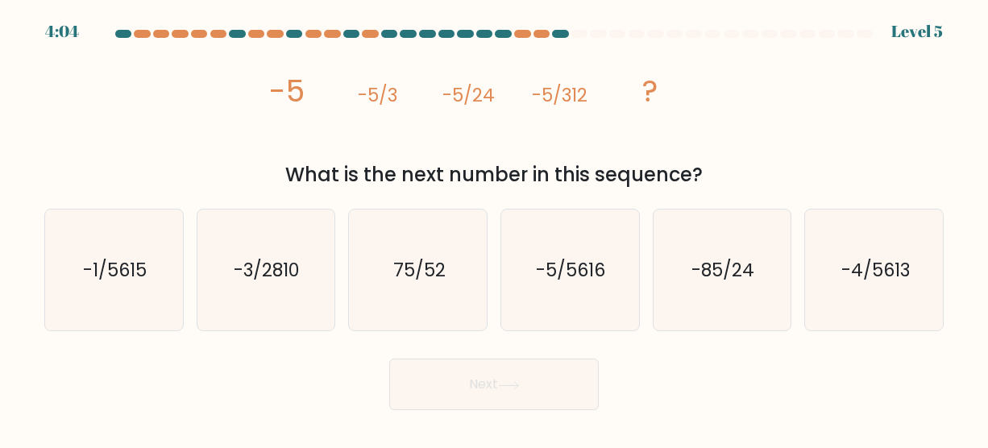
click at [529, 377] on button "Next" at bounding box center [494, 385] width 210 height 52
click at [574, 305] on icon "-5/5616" at bounding box center [569, 270] width 121 height 121
click at [495, 228] on input "d. -5/5616" at bounding box center [494, 226] width 1 height 4
radio input "true"
click at [542, 375] on button "Next" at bounding box center [494, 385] width 210 height 52
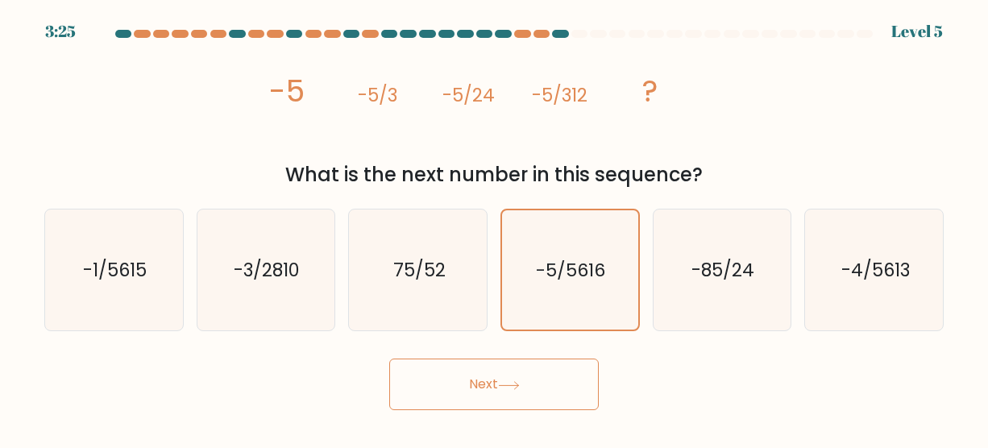
click at [470, 382] on button "Next" at bounding box center [494, 385] width 210 height 52
click at [519, 377] on button "Next" at bounding box center [494, 385] width 210 height 52
click at [522, 396] on button "Next" at bounding box center [494, 385] width 210 height 52
click at [577, 384] on button "Next" at bounding box center [494, 385] width 210 height 52
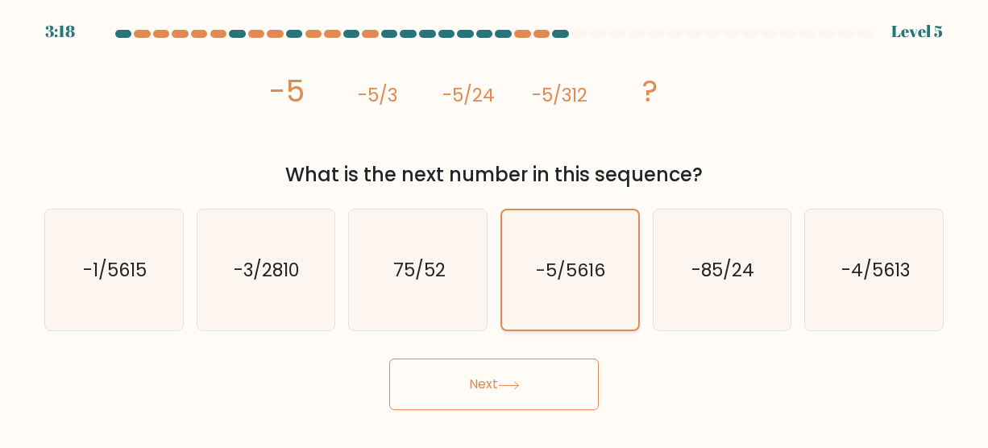
click at [586, 280] on text "-5/5616" at bounding box center [571, 270] width 69 height 25
click at [495, 228] on input "d. -5/5616" at bounding box center [494, 226] width 1 height 4
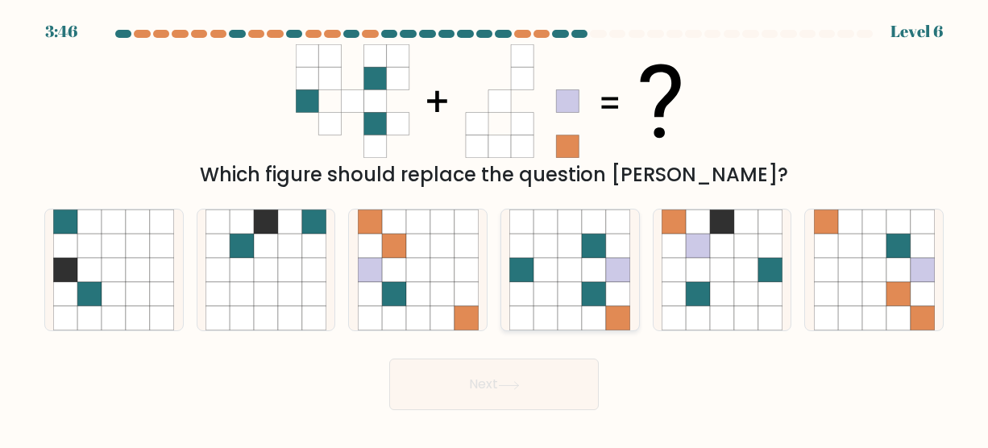
click at [582, 305] on icon at bounding box center [569, 270] width 121 height 121
click at [495, 228] on input "d." at bounding box center [494, 226] width 1 height 4
radio input "true"
click at [542, 390] on button "Next" at bounding box center [494, 385] width 210 height 52
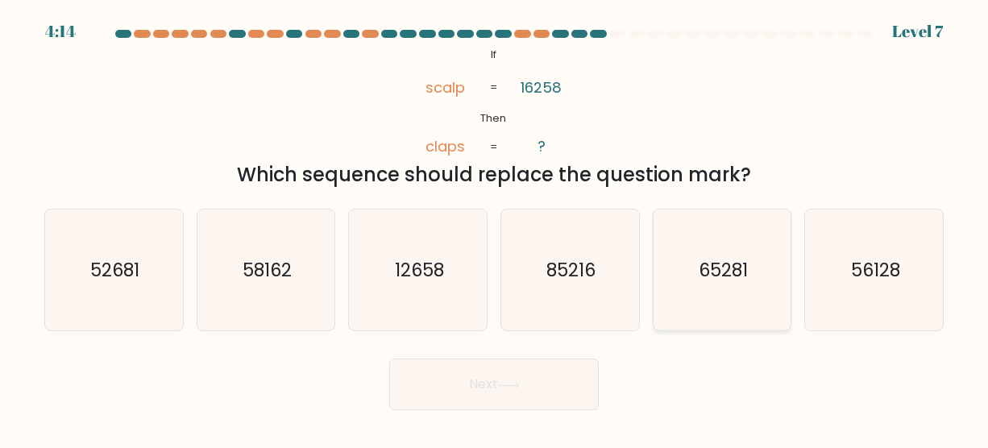
click at [722, 278] on text "65281" at bounding box center [723, 270] width 49 height 26
click at [495, 228] on input "e. 65281" at bounding box center [494, 226] width 1 height 4
radio input "true"
click at [525, 380] on button "Next" at bounding box center [494, 385] width 210 height 52
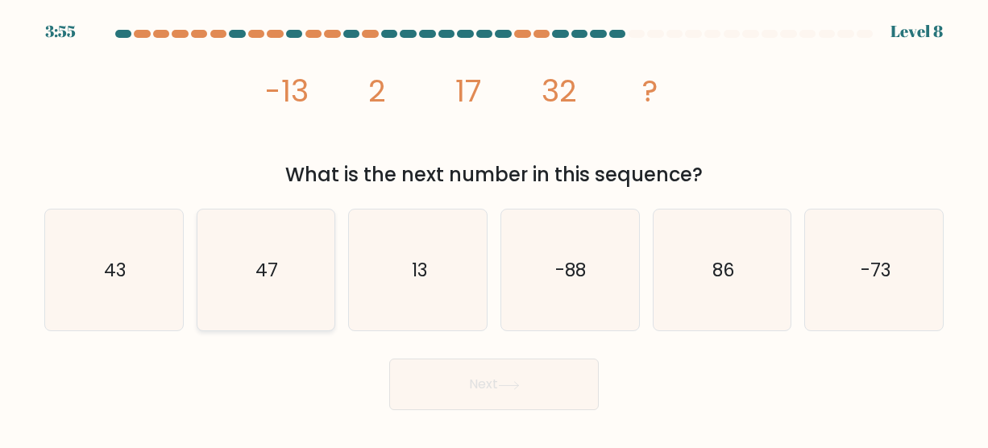
click at [220, 303] on icon "47" at bounding box center [266, 270] width 121 height 121
click at [494, 228] on input "b. 47" at bounding box center [494, 226] width 1 height 4
radio input "true"
click at [455, 383] on button "Next" at bounding box center [494, 385] width 210 height 52
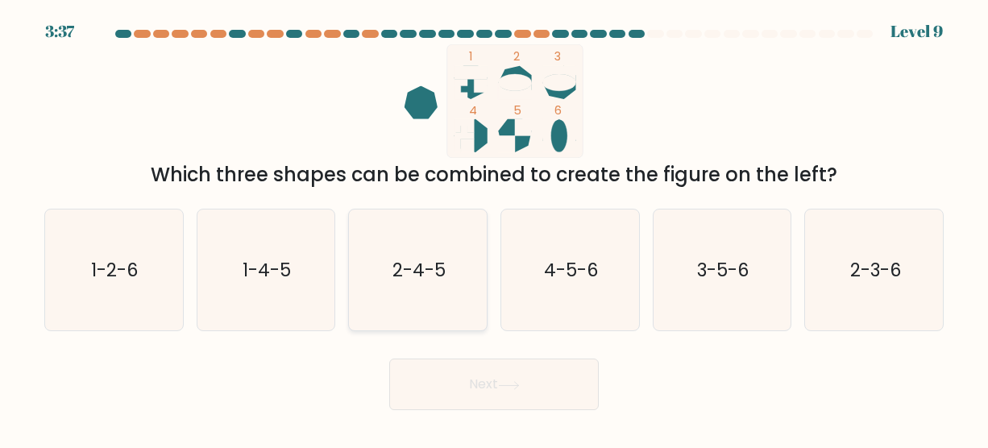
click at [392, 284] on icon "2-4-5" at bounding box center [418, 270] width 121 height 121
click at [494, 228] on input "c. 2-4-5" at bounding box center [494, 226] width 1 height 4
radio input "true"
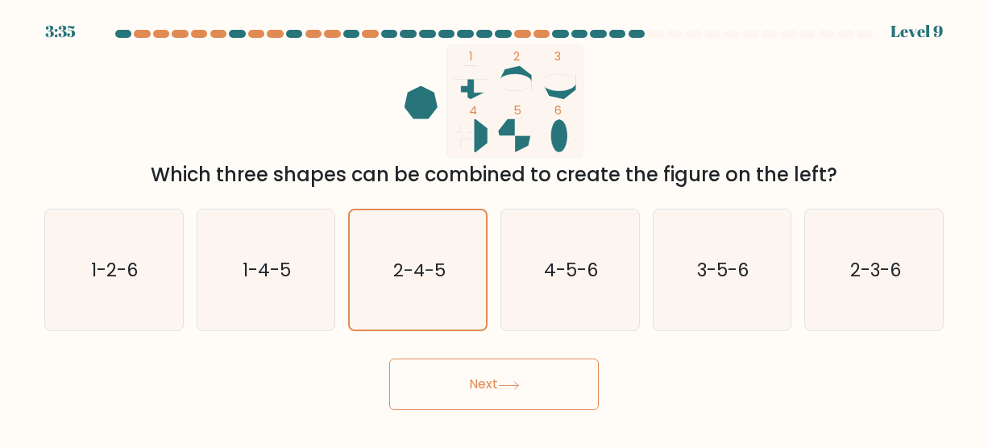
click at [477, 376] on button "Next" at bounding box center [494, 385] width 210 height 52
click at [467, 382] on button "Next" at bounding box center [494, 385] width 210 height 52
click at [517, 384] on icon at bounding box center [509, 385] width 22 height 9
click at [467, 382] on button "Next" at bounding box center [494, 385] width 210 height 52
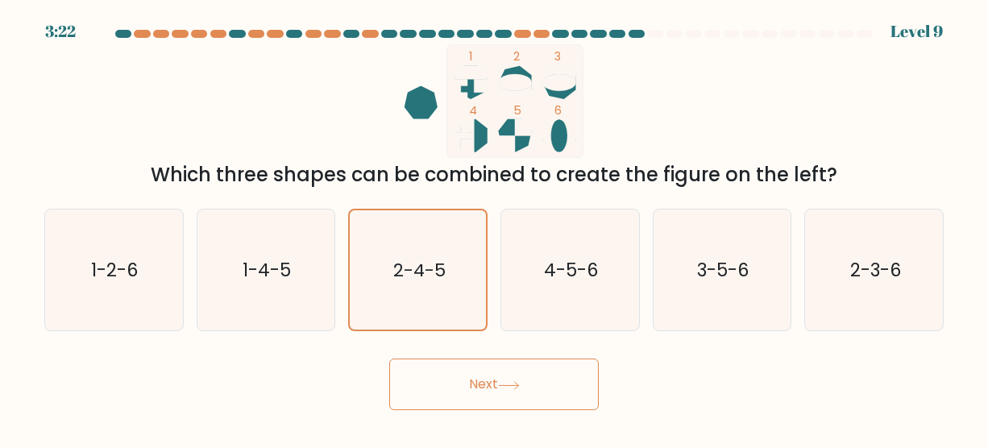
click at [501, 384] on button "Next" at bounding box center [494, 385] width 210 height 52
click at [500, 384] on button "Next" at bounding box center [494, 385] width 210 height 52
drag, startPoint x: 500, startPoint y: 384, endPoint x: 471, endPoint y: 355, distance: 40.5
click at [497, 384] on button "Next" at bounding box center [494, 385] width 210 height 52
click at [443, 313] on icon "2-4-5" at bounding box center [418, 269] width 119 height 119
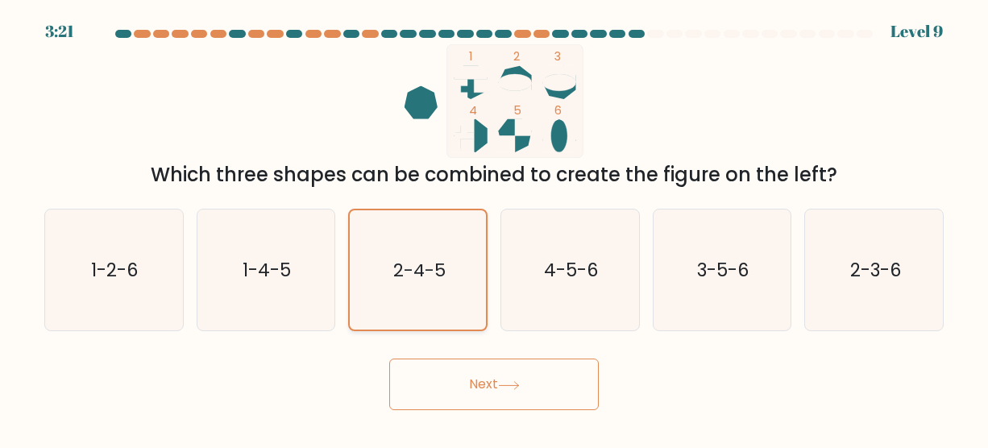
click at [494, 228] on input "c. 2-4-5" at bounding box center [494, 226] width 1 height 4
click at [509, 387] on icon at bounding box center [509, 385] width 22 height 9
click at [535, 374] on button "Next" at bounding box center [494, 385] width 210 height 52
click at [467, 294] on icon "2-4-5" at bounding box center [418, 269] width 119 height 119
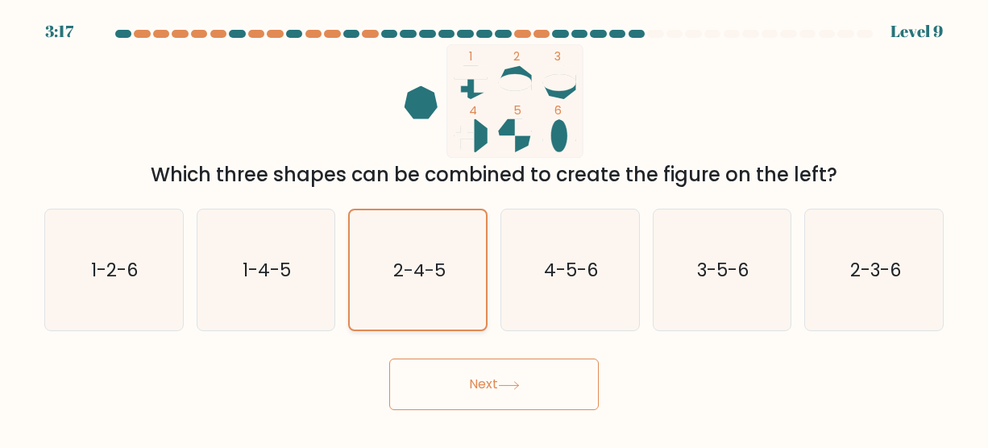
click at [494, 228] on input "c. 2-4-5" at bounding box center [494, 226] width 1 height 4
click at [509, 381] on icon at bounding box center [509, 385] width 22 height 9
click at [468, 384] on button "Next" at bounding box center [494, 385] width 210 height 52
click at [572, 387] on button "Next" at bounding box center [494, 385] width 210 height 52
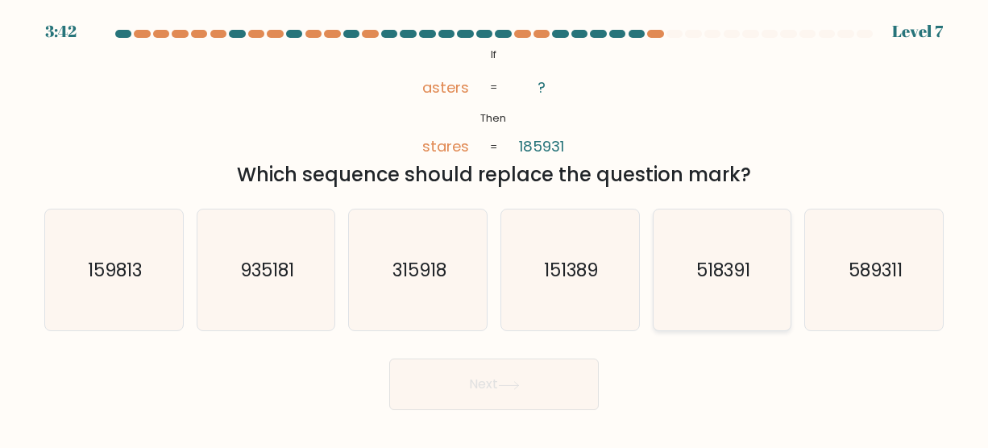
click at [690, 268] on icon "518391" at bounding box center [722, 270] width 121 height 121
click at [495, 228] on input "e. 518391" at bounding box center [494, 226] width 1 height 4
radio input "true"
click at [539, 388] on button "Next" at bounding box center [494, 385] width 210 height 52
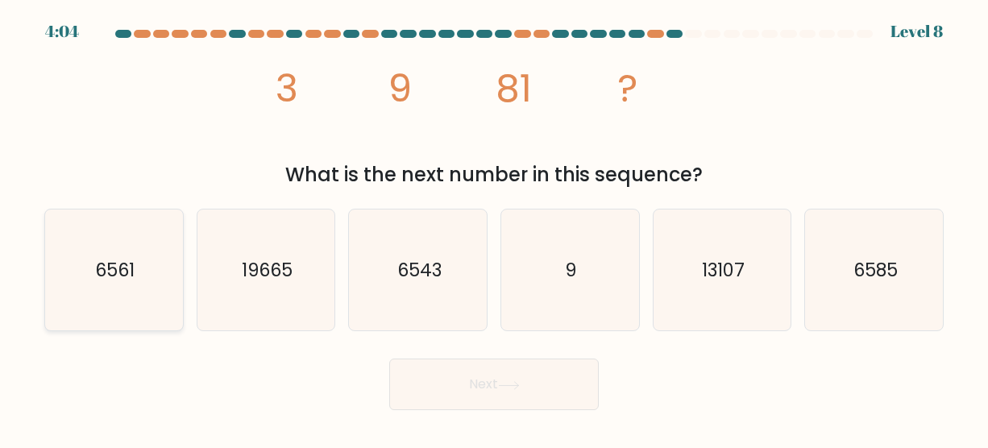
click at [114, 271] on text "6561" at bounding box center [114, 270] width 39 height 26
click at [494, 228] on input "a. 6561" at bounding box center [494, 226] width 1 height 4
radio input "true"
click at [469, 396] on button "Next" at bounding box center [494, 385] width 210 height 52
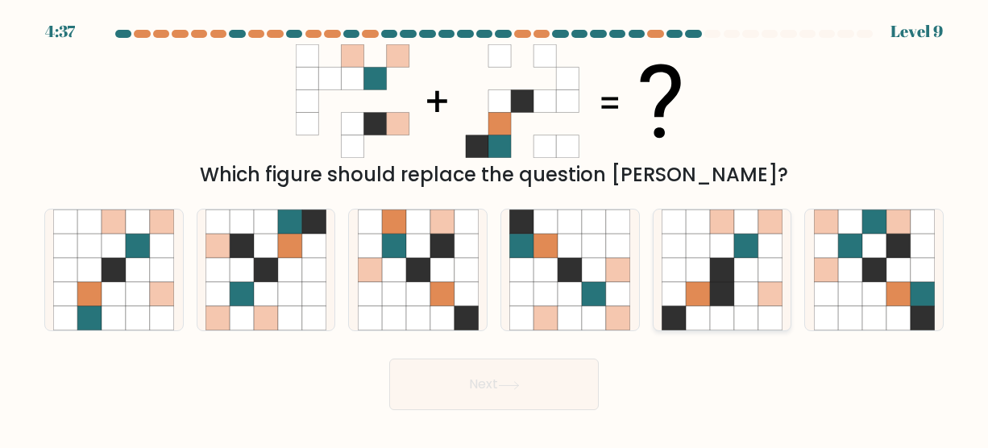
click at [687, 310] on icon at bounding box center [698, 318] width 24 height 24
click at [495, 228] on input "e." at bounding box center [494, 226] width 1 height 4
radio input "true"
click at [530, 385] on button "Next" at bounding box center [494, 385] width 210 height 52
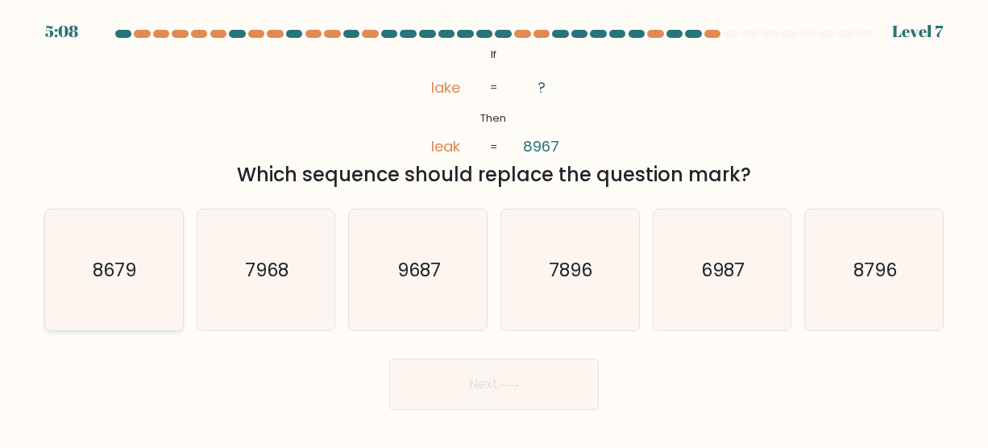
click at [147, 302] on icon "8679" at bounding box center [113, 270] width 121 height 121
click at [494, 228] on input "a. 8679" at bounding box center [494, 226] width 1 height 4
radio input "true"
click at [517, 385] on icon at bounding box center [508, 384] width 19 height 7
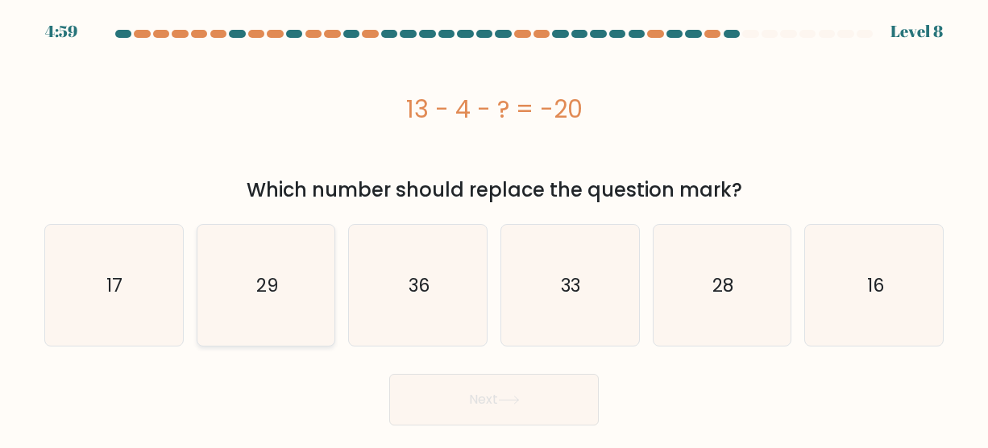
click at [252, 291] on icon "29" at bounding box center [266, 285] width 121 height 121
click at [494, 228] on input "b. 29" at bounding box center [494, 226] width 1 height 4
radio input "true"
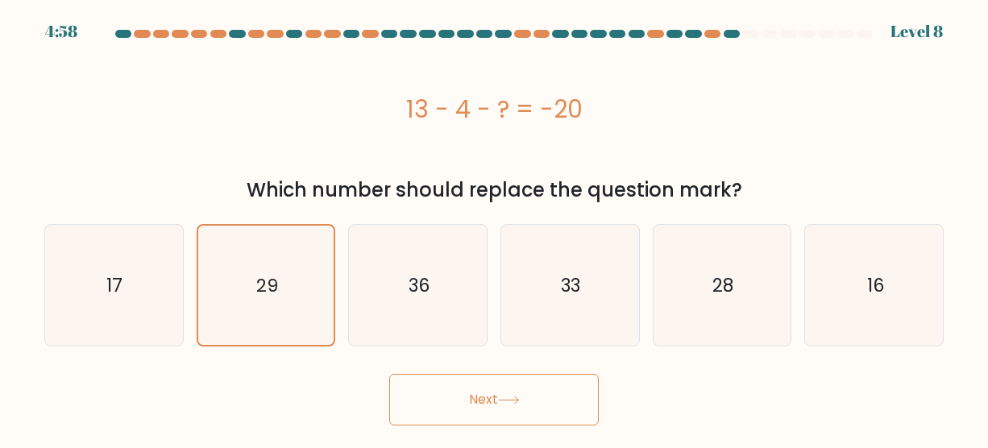
click at [461, 431] on body "4:58 Level 8 a." at bounding box center [494, 224] width 988 height 448
click at [451, 408] on button "Next" at bounding box center [494, 400] width 210 height 52
click at [501, 402] on button "Next" at bounding box center [494, 400] width 210 height 52
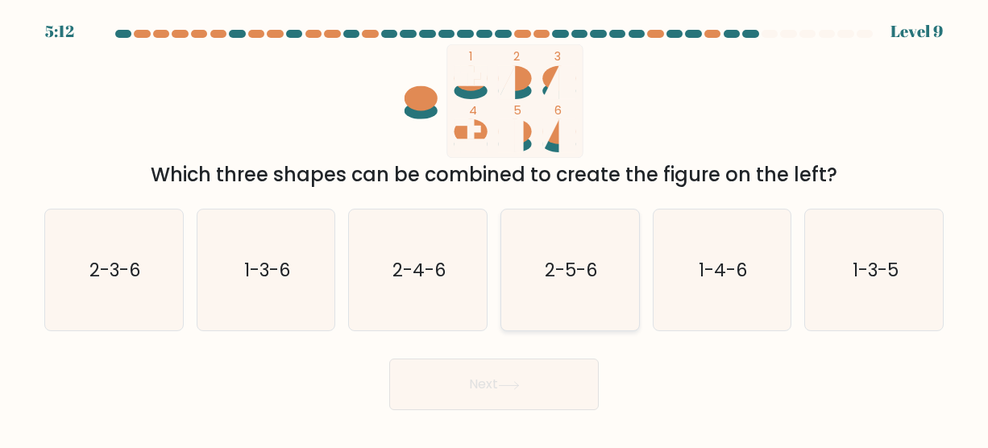
click at [548, 260] on text "2-5-6" at bounding box center [571, 270] width 52 height 26
click at [495, 228] on input "d. 2-5-6" at bounding box center [494, 226] width 1 height 4
radio input "true"
click at [479, 376] on button "Next" at bounding box center [494, 385] width 210 height 52
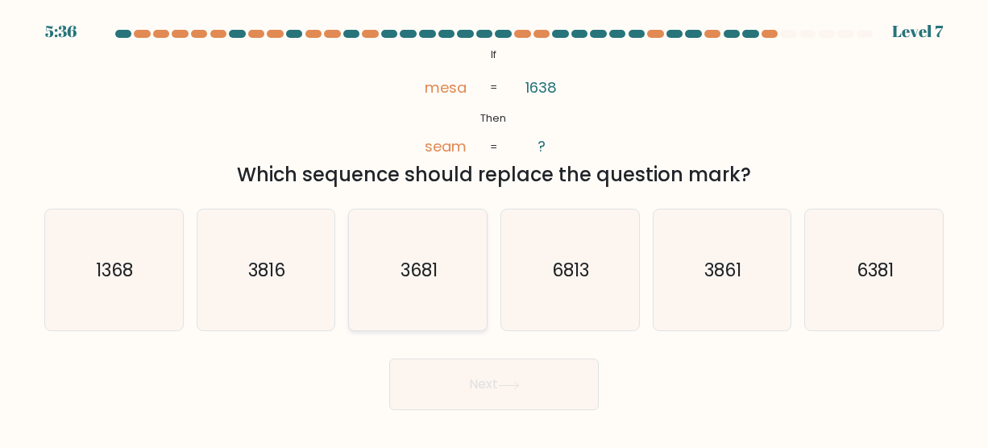
click at [427, 306] on icon "3681" at bounding box center [418, 270] width 121 height 121
click at [494, 228] on input "c. 3681" at bounding box center [494, 226] width 1 height 4
radio input "true"
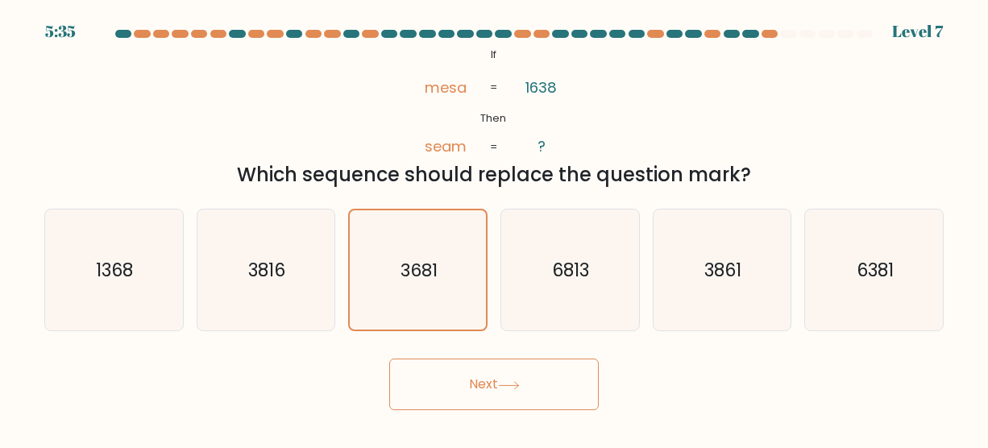
click at [504, 375] on button "Next" at bounding box center [494, 385] width 210 height 52
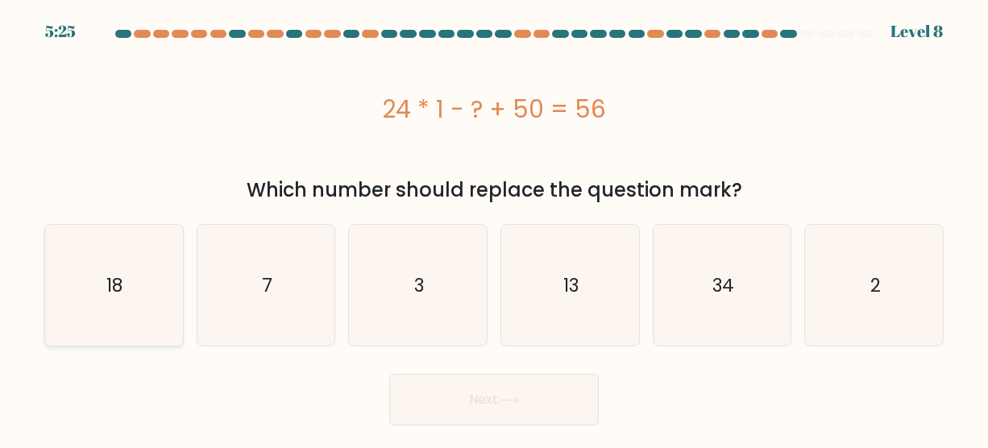
click at [124, 290] on icon "18" at bounding box center [113, 285] width 121 height 121
click at [494, 228] on input "a. 18" at bounding box center [494, 226] width 1 height 4
radio input "true"
click at [528, 398] on button "Next" at bounding box center [494, 400] width 210 height 52
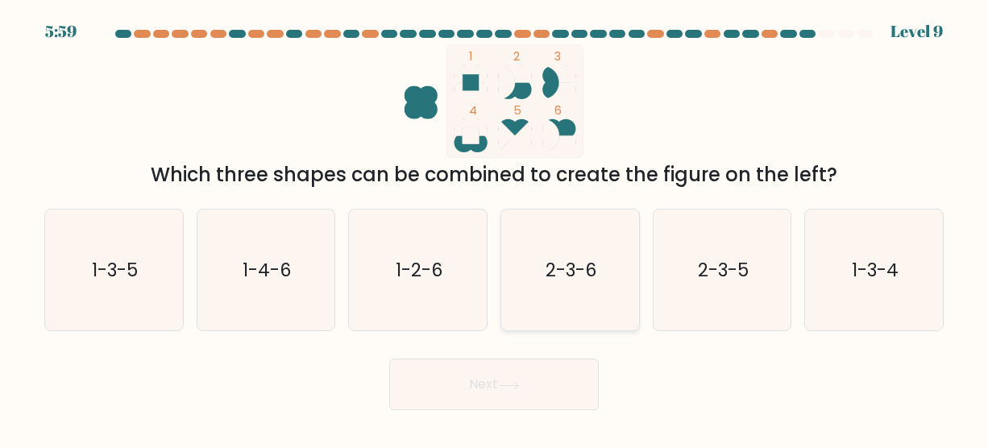
click at [546, 284] on icon "2-3-6" at bounding box center [569, 270] width 121 height 121
click at [495, 228] on input "d. 2-3-6" at bounding box center [494, 226] width 1 height 4
radio input "true"
click at [480, 392] on button "Next" at bounding box center [494, 385] width 210 height 52
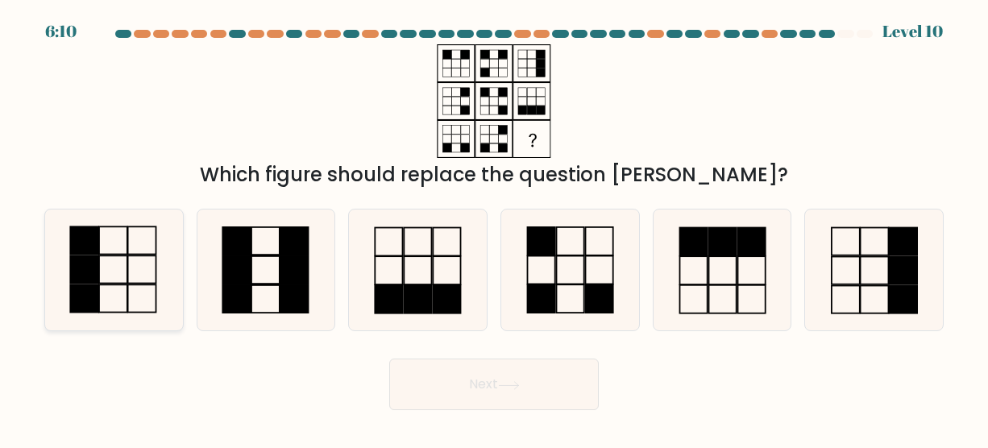
click at [133, 260] on icon at bounding box center [113, 270] width 121 height 121
click at [494, 228] on input "a." at bounding box center [494, 226] width 1 height 4
radio input "true"
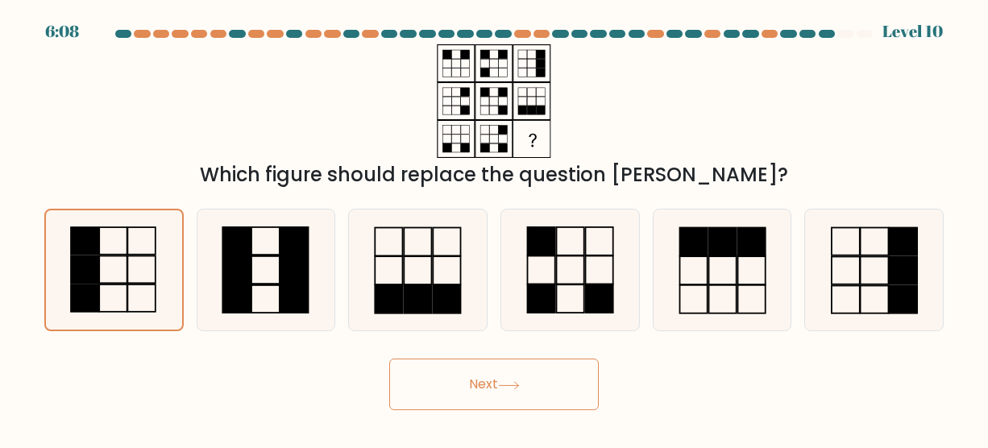
click at [477, 396] on button "Next" at bounding box center [494, 385] width 210 height 52
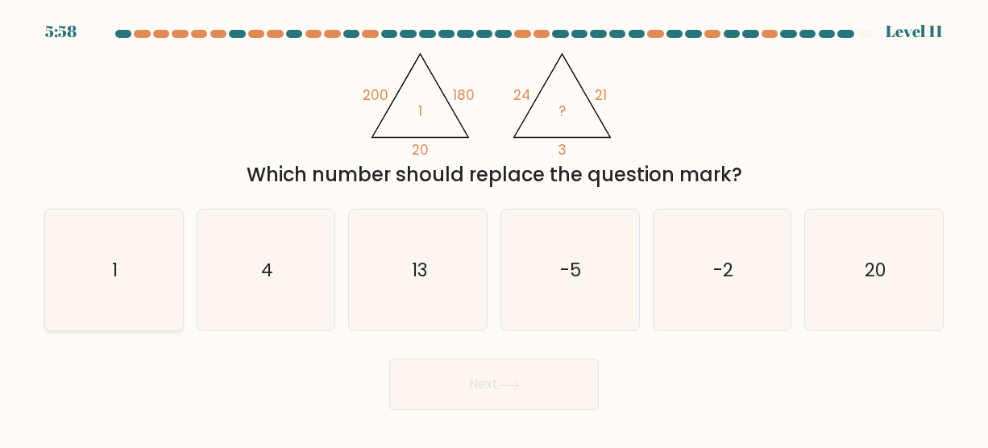
click at [153, 266] on icon "1" at bounding box center [113, 270] width 121 height 121
click at [494, 228] on input "a. 1" at bounding box center [494, 226] width 1 height 4
radio input "true"
click at [464, 380] on button "Next" at bounding box center [494, 385] width 210 height 52
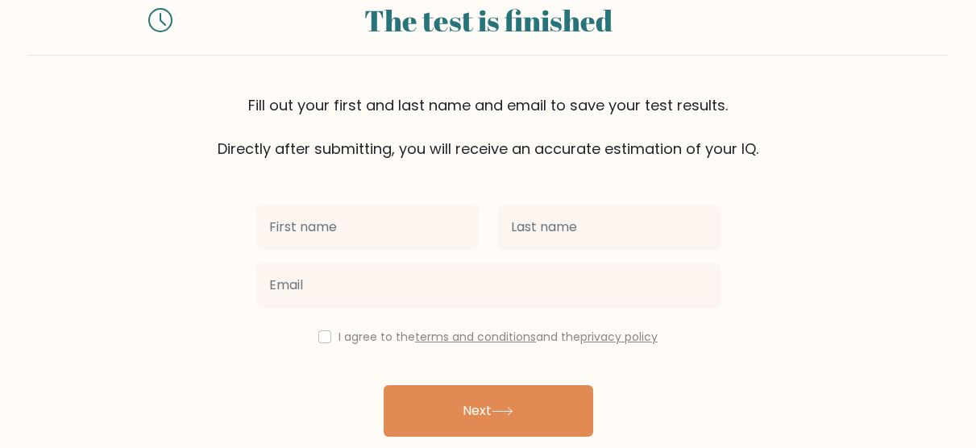
scroll to position [81, 0]
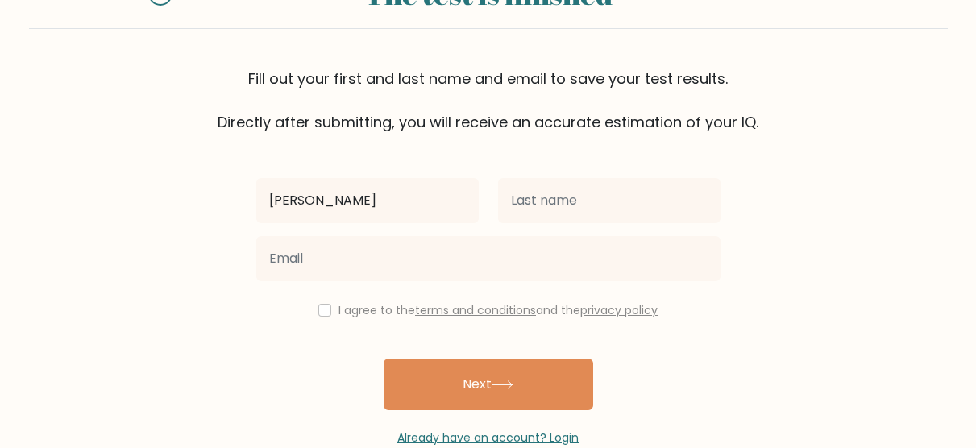
type input "[PERSON_NAME]"
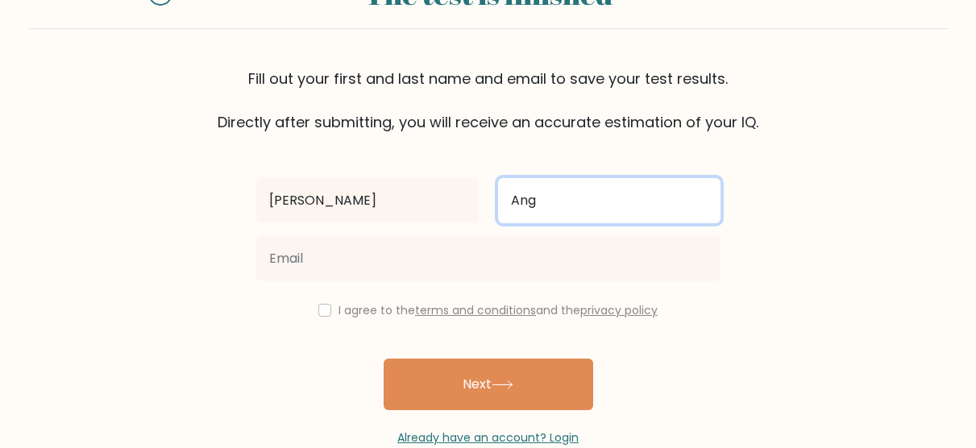
type input "Ang"
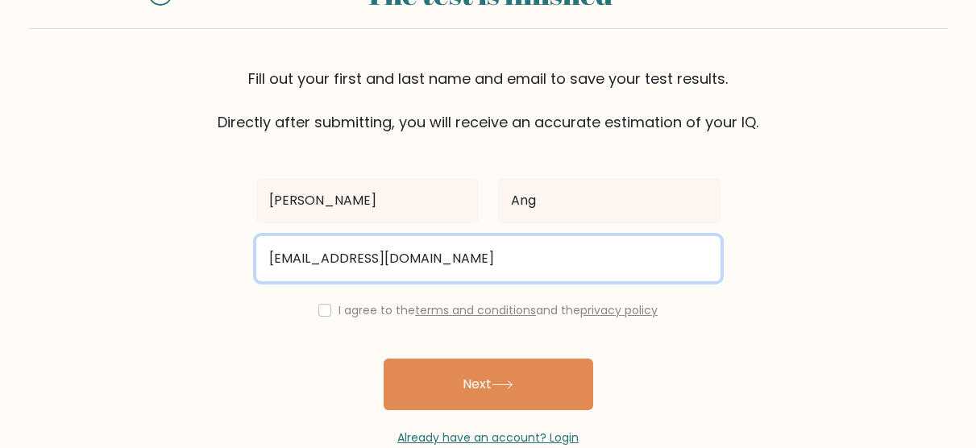
type input "[EMAIL_ADDRESS][DOMAIN_NAME]"
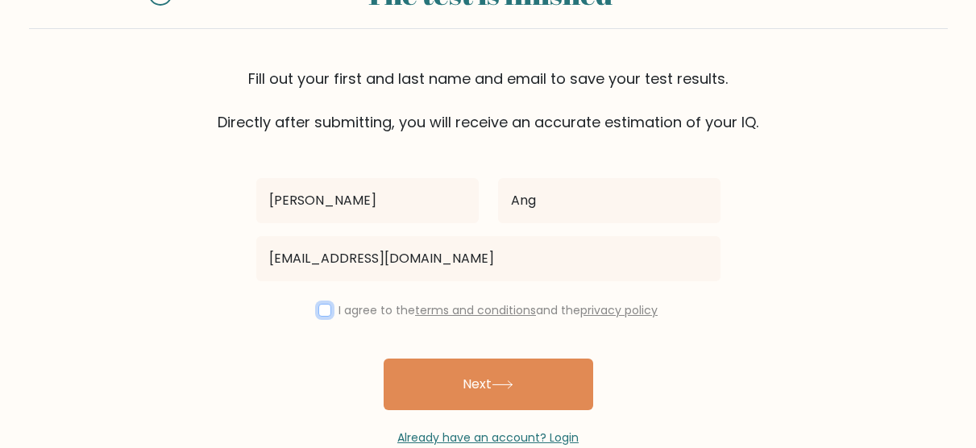
click at [324, 312] on input "checkbox" at bounding box center [324, 310] width 13 height 13
checkbox input "true"
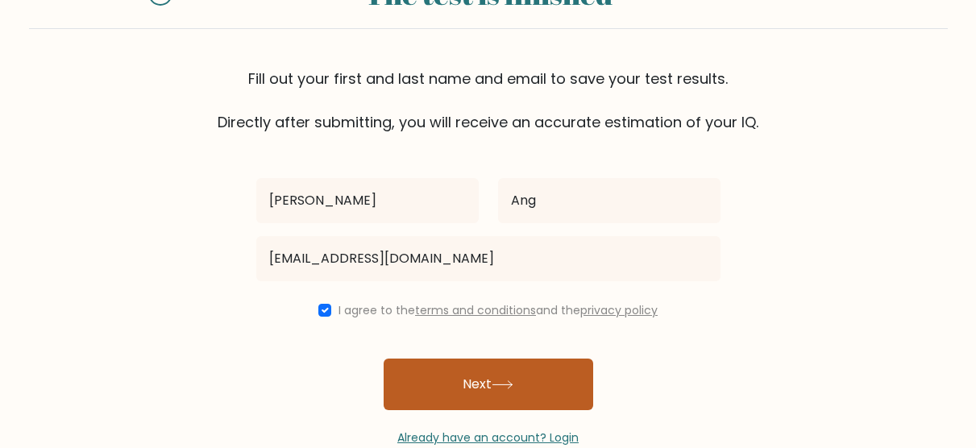
click at [438, 388] on button "Next" at bounding box center [489, 385] width 210 height 52
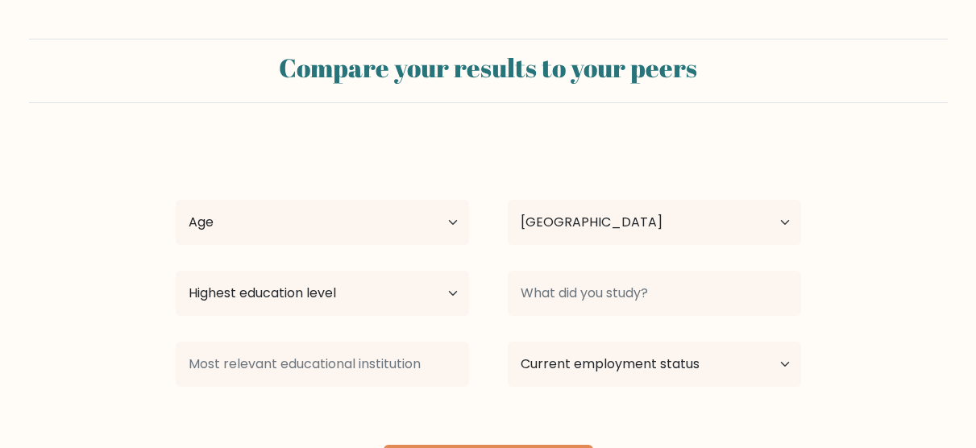
select select "PH"
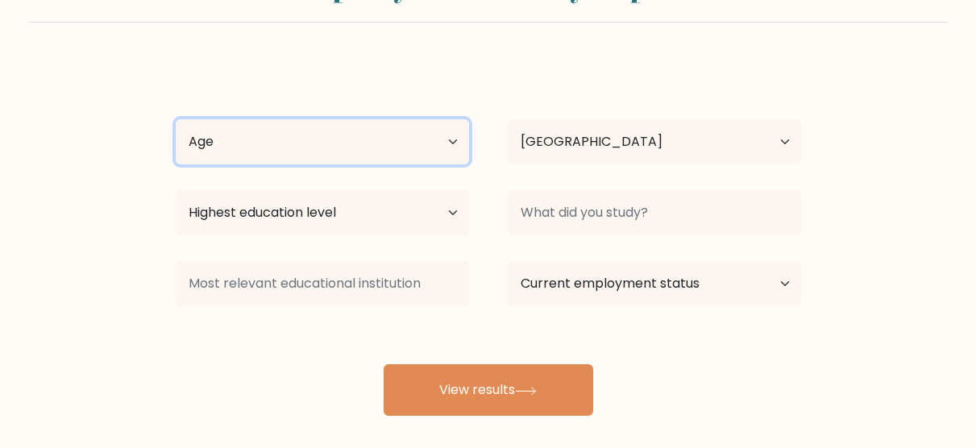
click at [449, 143] on select "Age Under 18 years old 18-24 years old 25-34 years old 35-44 years old 45-54 ye…" at bounding box center [322, 141] width 293 height 45
select select "45_54"
click at [176, 119] on select "Age Under 18 years old 18-24 years old 25-34 years old 35-44 years old 45-54 ye…" at bounding box center [322, 141] width 293 height 45
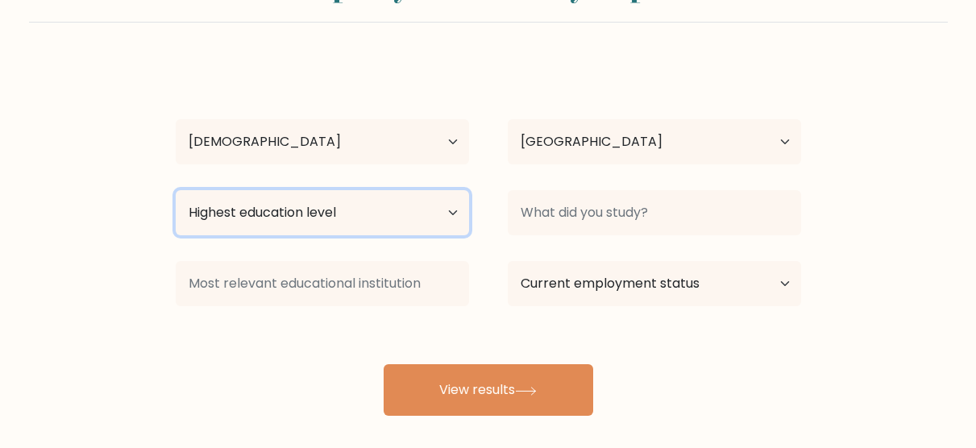
click at [434, 219] on select "Highest education level No schooling Primary Lower Secondary Upper Secondary Oc…" at bounding box center [322, 212] width 293 height 45
select select "bachelors_degree"
click at [176, 190] on select "Highest education level No schooling Primary Lower Secondary Upper Secondary Oc…" at bounding box center [322, 212] width 293 height 45
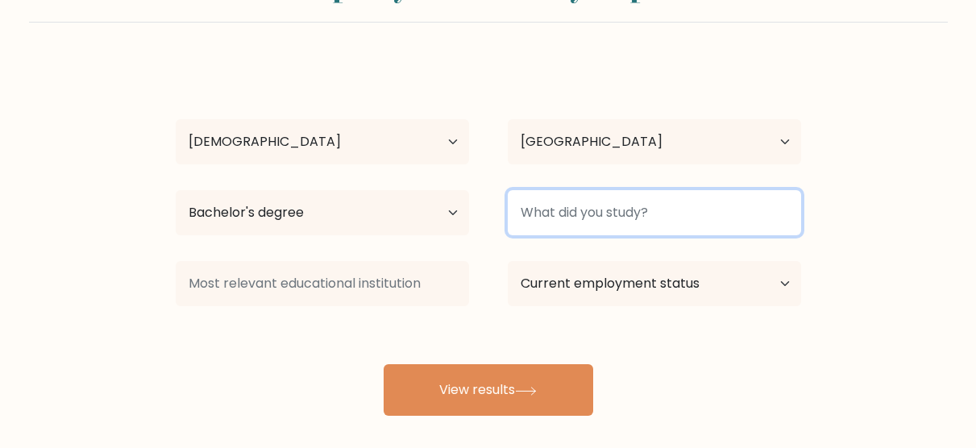
click at [678, 213] on input at bounding box center [654, 212] width 293 height 45
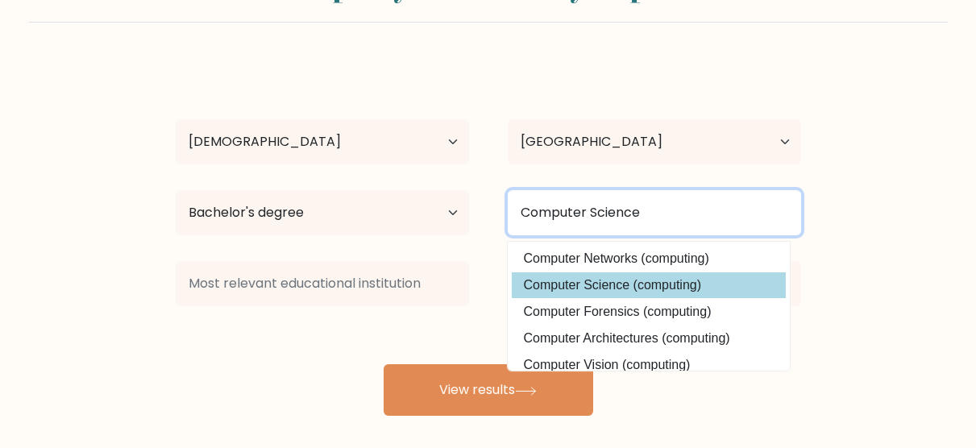
type input "Computer Science"
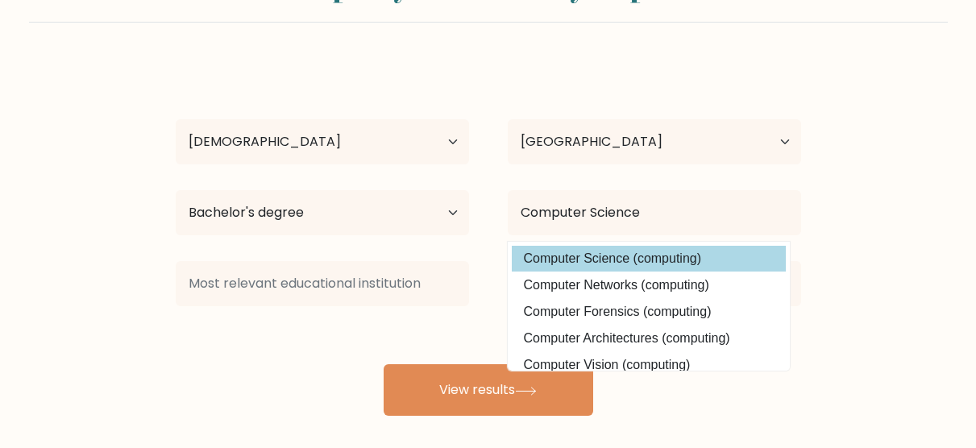
click at [645, 255] on option "Computer Science (computing)" at bounding box center [649, 259] width 274 height 26
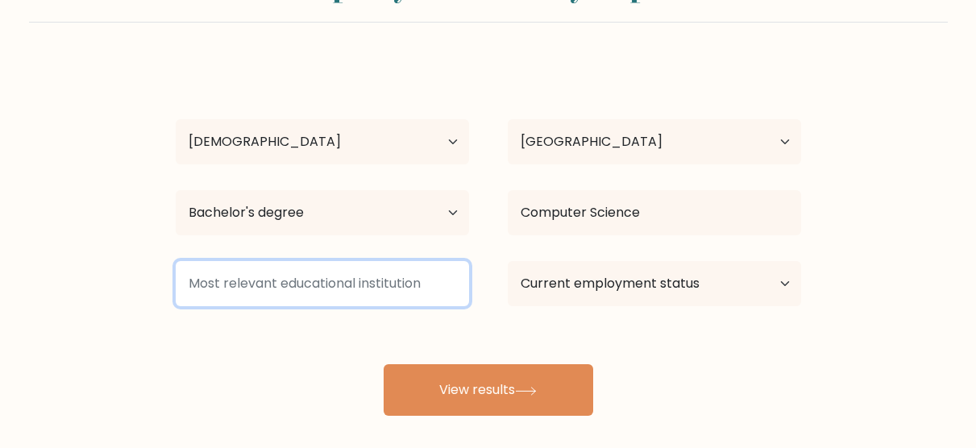
click at [337, 297] on input at bounding box center [322, 283] width 293 height 45
click at [338, 290] on input at bounding box center [322, 283] width 293 height 45
click at [414, 283] on input at bounding box center [322, 283] width 293 height 45
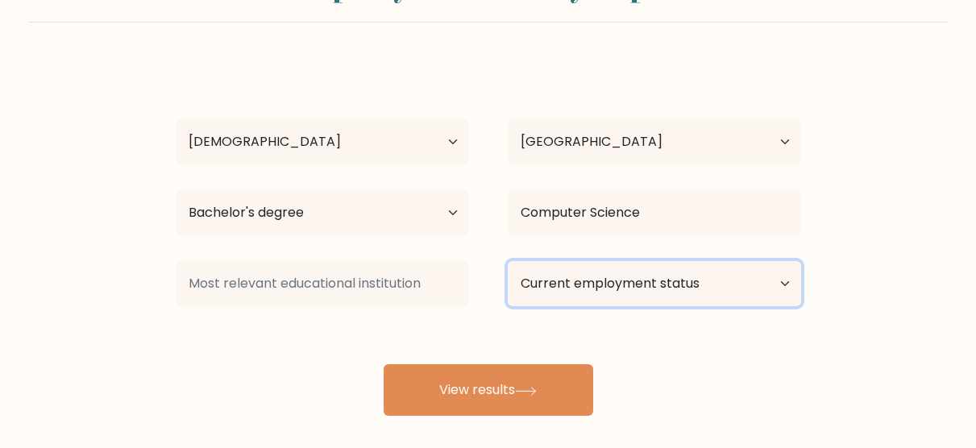
drag, startPoint x: 414, startPoint y: 283, endPoint x: 522, endPoint y: 296, distance: 108.8
click at [522, 296] on select "Current employment status Employed Student Retired Other / prefer not to answer" at bounding box center [654, 283] width 293 height 45
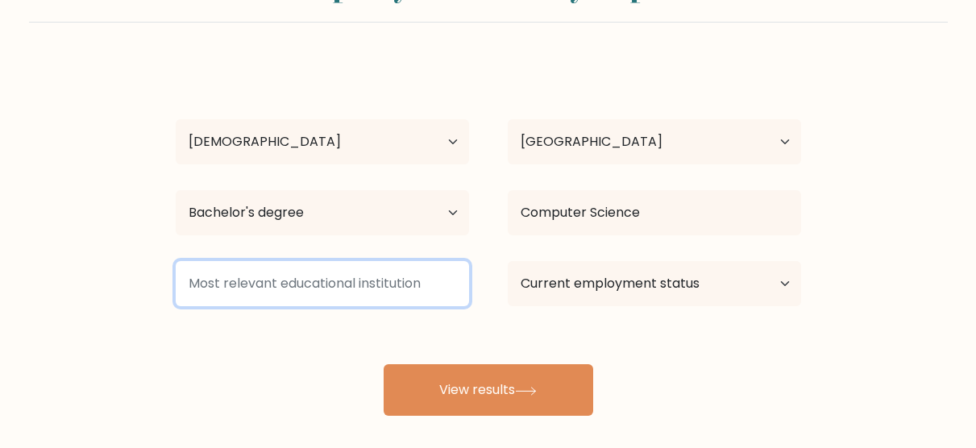
click at [454, 291] on input at bounding box center [322, 283] width 293 height 45
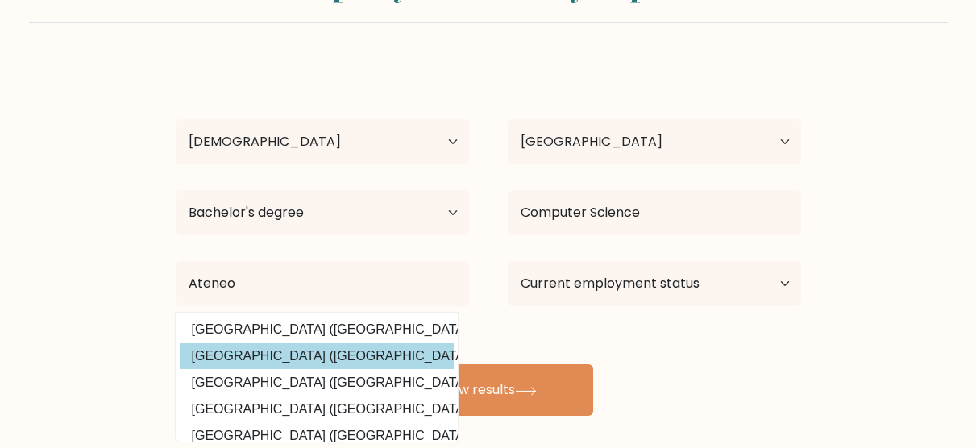
click at [285, 349] on div "Gregorio Ang Age Under 18 years old 18-24 years old 25-34 years old 35-44 years…" at bounding box center [488, 238] width 645 height 355
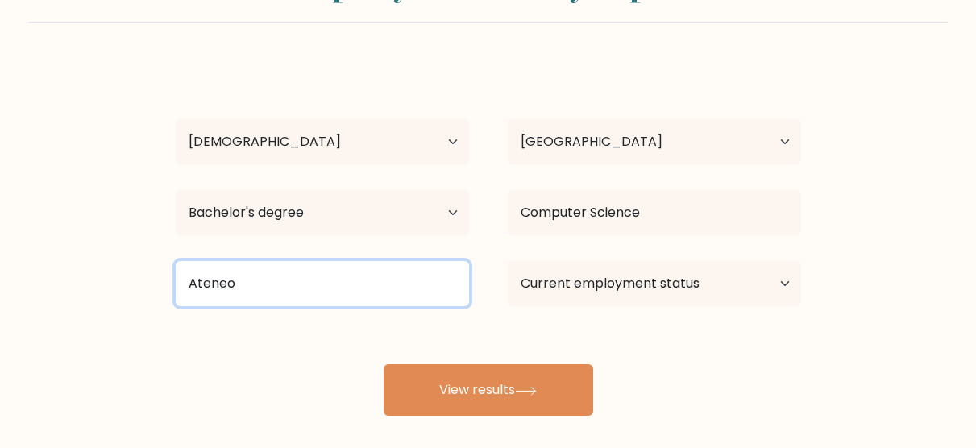
click at [286, 289] on input "Ateneo" at bounding box center [322, 283] width 293 height 45
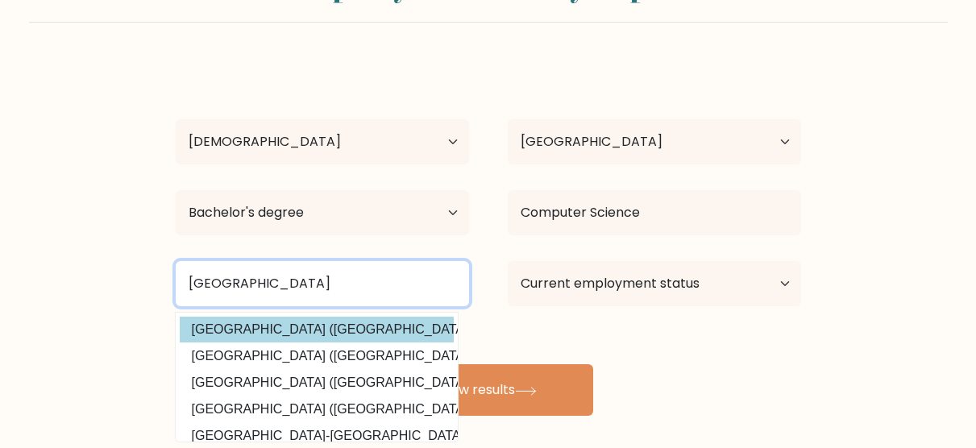
type input "Ateneo de Davao University"
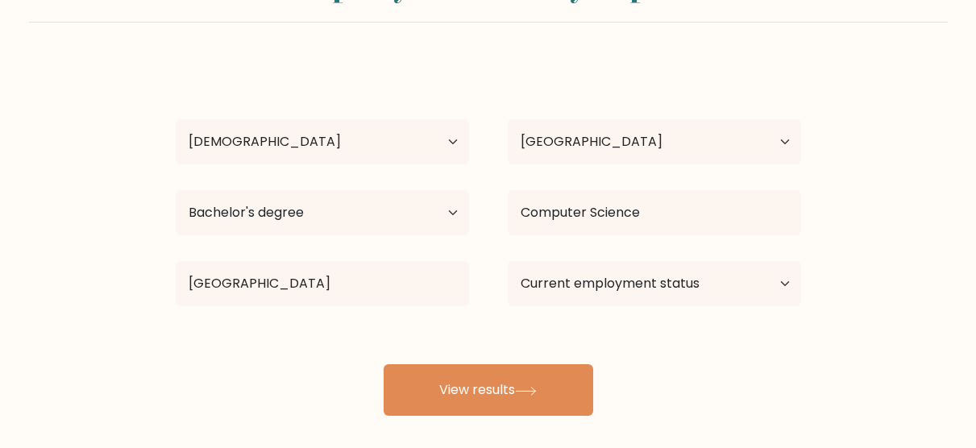
click at [263, 338] on div "Gregorio Ang Age Under 18 years old 18-24 years old 25-34 years old 35-44 years…" at bounding box center [488, 238] width 645 height 355
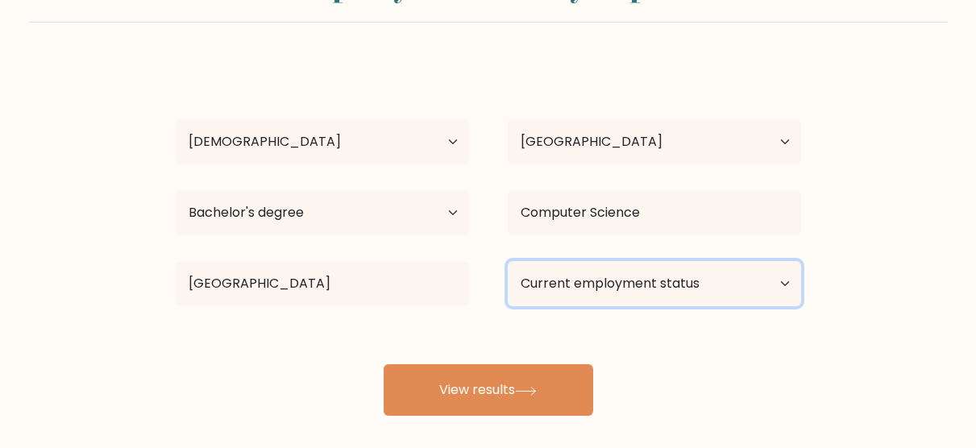
click at [579, 280] on select "Current employment status Employed Student Retired Other / prefer not to answer" at bounding box center [654, 283] width 293 height 45
select select "other"
click at [508, 261] on select "Current employment status Employed Student Retired Other / prefer not to answer" at bounding box center [654, 283] width 293 height 45
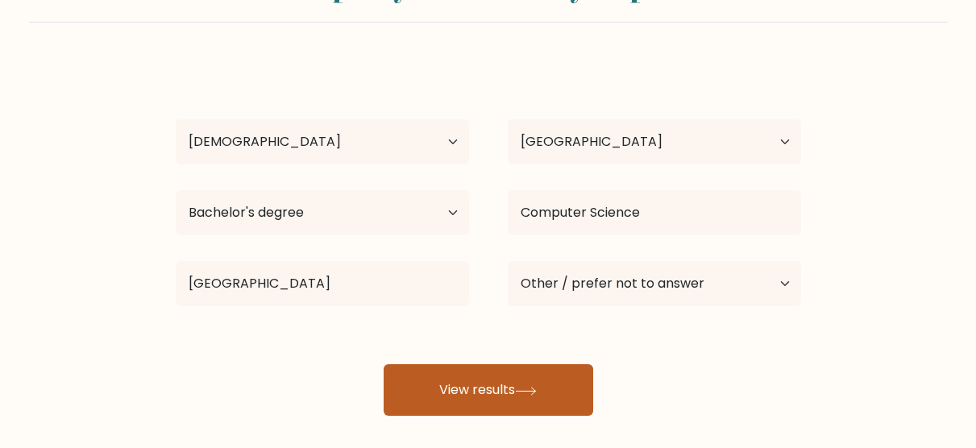
click at [510, 384] on button "View results" at bounding box center [489, 390] width 210 height 52
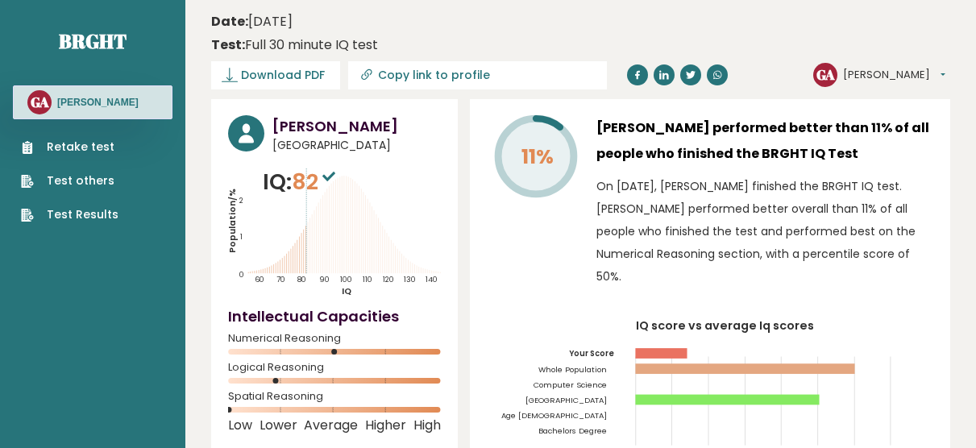
click at [414, 82] on link "Copy link to profile" at bounding box center [477, 75] width 259 height 28
type input "[URL][DOMAIN_NAME][PERSON_NAME]"
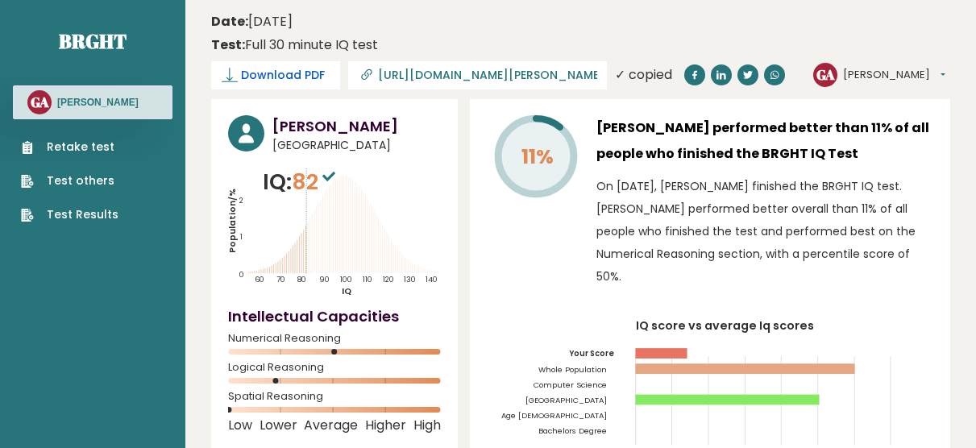
click at [257, 82] on span "Download PDF" at bounding box center [283, 75] width 84 height 17
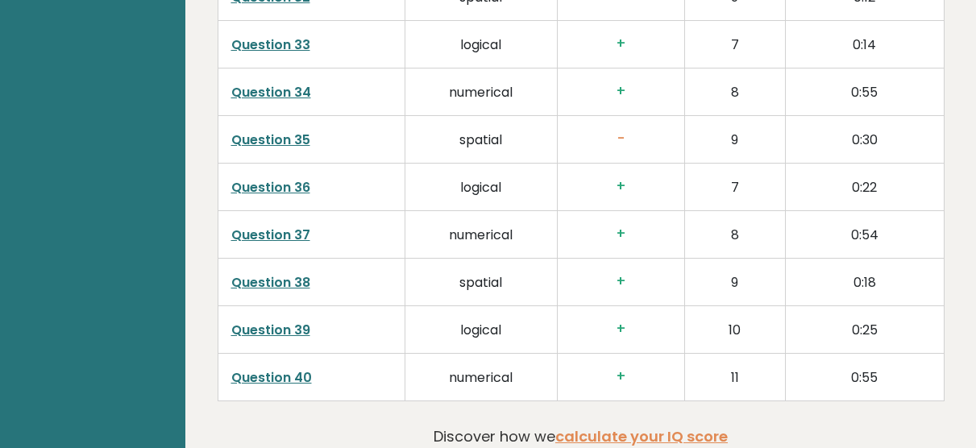
scroll to position [3034, 0]
